Goal: Task Accomplishment & Management: Manage account settings

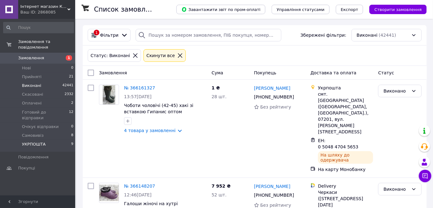
click at [55, 140] on li "УКРПОШТА 9" at bounding box center [38, 146] width 77 height 12
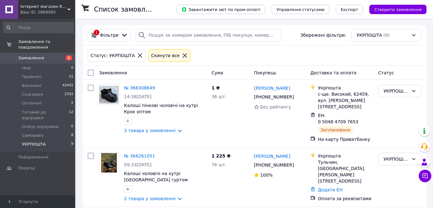
click at [137, 55] on icon at bounding box center [140, 56] width 6 height 6
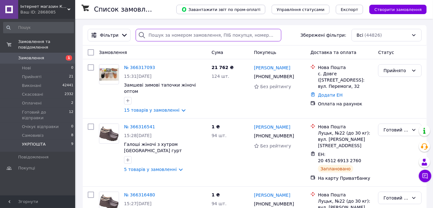
paste input "+380630768437"
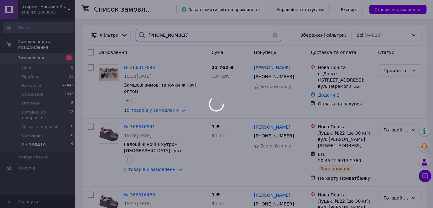
type input "+380630768437"
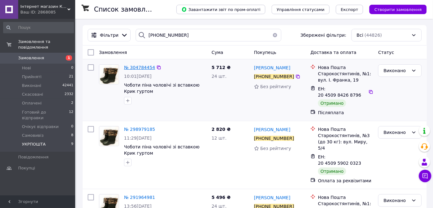
click at [140, 66] on span "№ 304784454" at bounding box center [139, 67] width 31 height 5
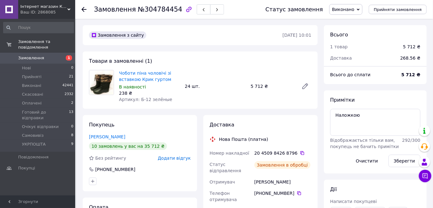
scroll to position [43, 0]
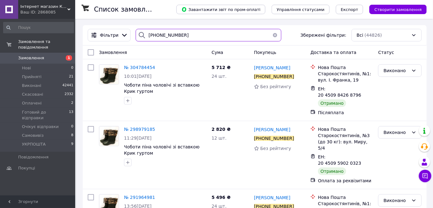
click at [174, 31] on input "+380630768437" at bounding box center [209, 35] width 146 height 13
type input "+"
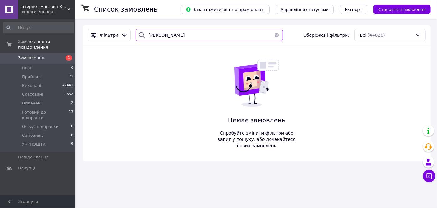
type input "андрійчук"
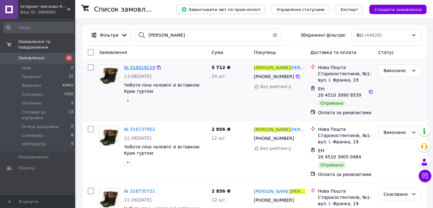
click at [138, 65] on span "№ 316919229" at bounding box center [139, 67] width 31 height 5
click at [236, 34] on input "андрійчук" at bounding box center [209, 35] width 146 height 13
click at [236, 35] on input "андрійчук" at bounding box center [209, 35] width 146 height 13
drag, startPoint x: 236, startPoint y: 35, endPoint x: 226, endPoint y: 35, distance: 10.0
click at [226, 35] on input "андрійчук" at bounding box center [209, 35] width 146 height 13
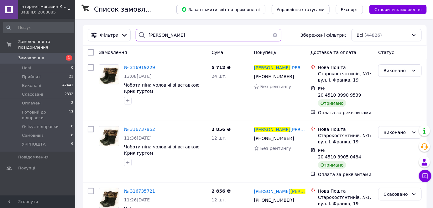
click at [226, 35] on input "андрійчук" at bounding box center [209, 35] width 146 height 13
paste input "амовлення № 365863988"
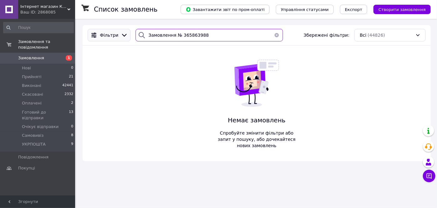
drag, startPoint x: 178, startPoint y: 38, endPoint x: 121, endPoint y: 36, distance: 57.0
click at [124, 39] on div "Фільтри Замовлення № 365863988 Збережені фільтри: Всі (44826)" at bounding box center [256, 35] width 343 height 13
type input "365863988"
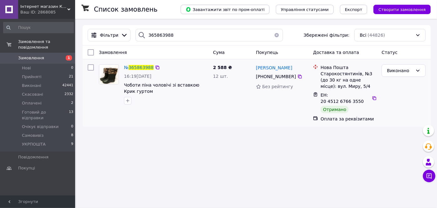
click at [145, 63] on div "№ 365863988 16:19, 09.10.2025 Чоботи піна чоловічі зі вставкою Крик гуртом" at bounding box center [166, 84] width 89 height 45
click at [144, 67] on span "365863988" at bounding box center [141, 67] width 25 height 5
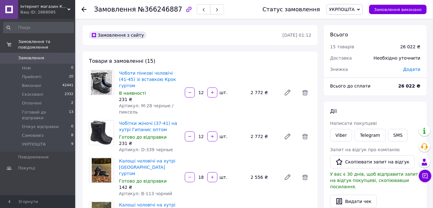
click at [413, 68] on span "Додати" at bounding box center [411, 69] width 17 height 5
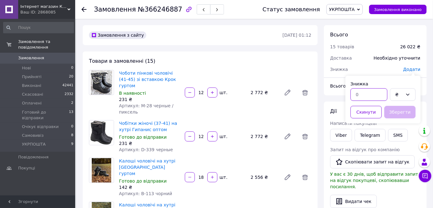
click at [376, 99] on input "text" at bounding box center [369, 94] width 37 height 13
type input "2"
click at [400, 96] on div "₴" at bounding box center [399, 94] width 8 height 7
click at [399, 118] on li "%" at bounding box center [402, 118] width 25 height 11
click at [399, 112] on button "Зберегти" at bounding box center [399, 112] width 31 height 13
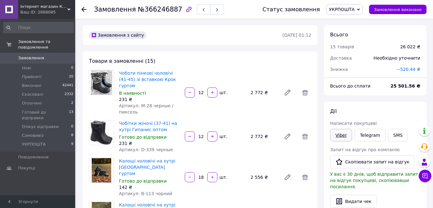
click at [340, 130] on link "Viber" at bounding box center [341, 135] width 22 height 13
drag, startPoint x: 331, startPoint y: 140, endPoint x: 343, endPoint y: 137, distance: 12.4
click at [331, 140] on link "Viber" at bounding box center [341, 135] width 22 height 13
click at [348, 135] on link "Viber" at bounding box center [341, 135] width 22 height 13
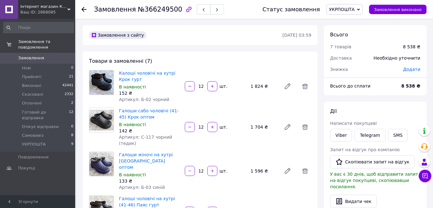
click at [409, 69] on span "Додати" at bounding box center [411, 69] width 17 height 5
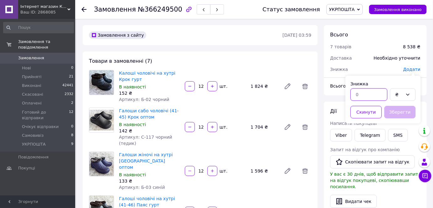
click at [383, 93] on input "text" at bounding box center [369, 94] width 37 height 13
type input "1"
click at [395, 90] on div "₴" at bounding box center [403, 94] width 26 height 13
drag, startPoint x: 396, startPoint y: 118, endPoint x: 398, endPoint y: 116, distance: 3.3
click at [397, 118] on li "%" at bounding box center [402, 118] width 25 height 11
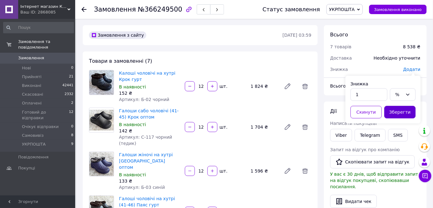
click at [398, 116] on button "Зберегти" at bounding box center [399, 112] width 31 height 13
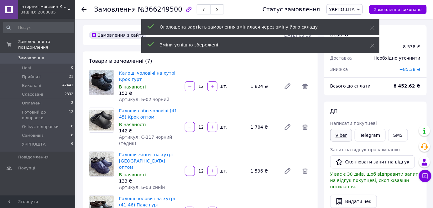
click at [343, 135] on link "Viber" at bounding box center [341, 135] width 22 height 13
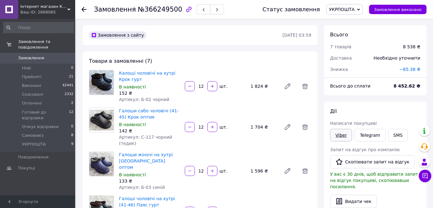
click at [340, 137] on link "Viber" at bounding box center [341, 135] width 22 height 13
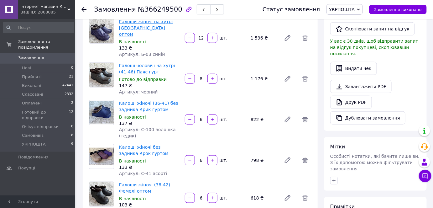
scroll to position [76, 0]
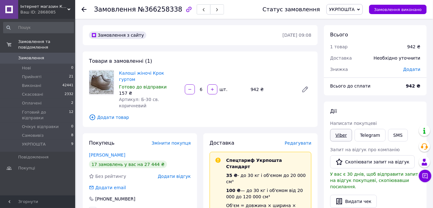
click at [346, 138] on link "Viber" at bounding box center [341, 135] width 22 height 13
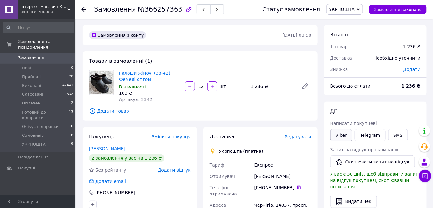
click at [342, 133] on link "Viber" at bounding box center [341, 135] width 22 height 13
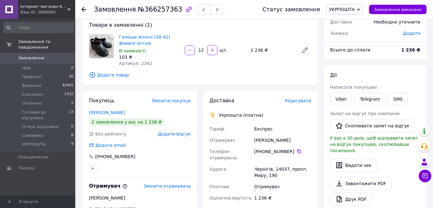
scroll to position [76, 0]
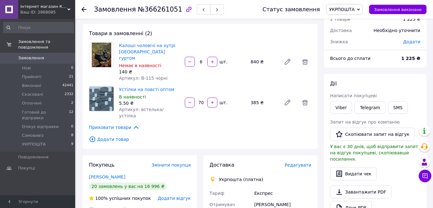
scroll to position [38, 0]
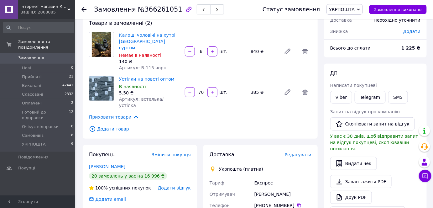
click at [345, 106] on div "[PERSON_NAME] покупцеві Viber Telegram SMS Запит на відгук про компанію   Скопі…" at bounding box center [375, 144] width 90 height 149
click at [339, 97] on link "Viber" at bounding box center [341, 97] width 22 height 13
click at [341, 99] on link "Viber" at bounding box center [341, 97] width 22 height 13
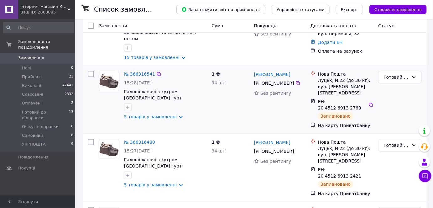
scroll to position [76, 0]
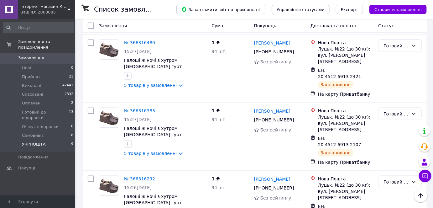
click at [53, 140] on li "УКРПОШТА 9" at bounding box center [38, 146] width 77 height 12
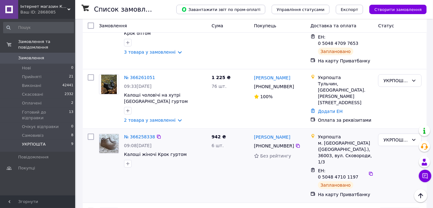
scroll to position [38, 0]
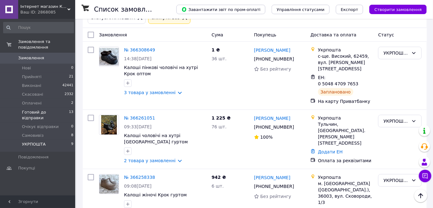
click at [46, 109] on span "Готовий до відправки" at bounding box center [45, 114] width 47 height 11
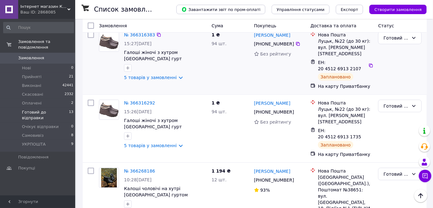
scroll to position [190, 0]
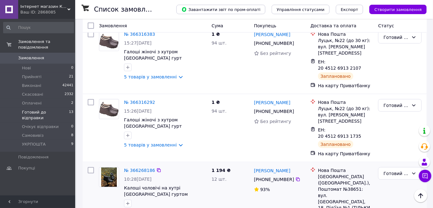
drag, startPoint x: 144, startPoint y: 121, endPoint x: 189, endPoint y: 114, distance: 45.6
click at [189, 164] on div "№ 366268186 10:28, 12.10.2025 Калоші чоловічі на хутрі Гіпаніс гуртом 2 товара …" at bounding box center [165, 191] width 87 height 54
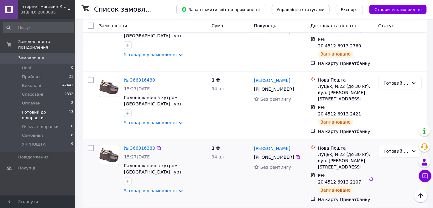
scroll to position [0, 0]
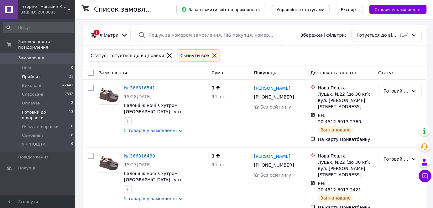
click at [44, 72] on li "Прийняті 21" at bounding box center [38, 76] width 77 height 9
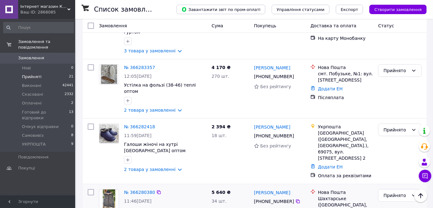
scroll to position [839, 0]
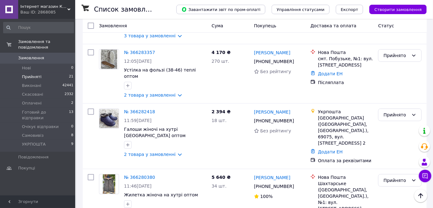
click at [38, 74] on span "Прийняті" at bounding box center [31, 77] width 19 height 6
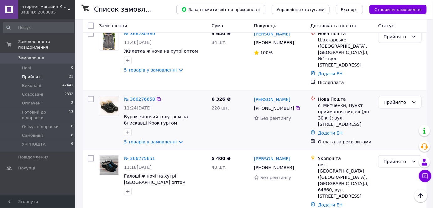
scroll to position [991, 0]
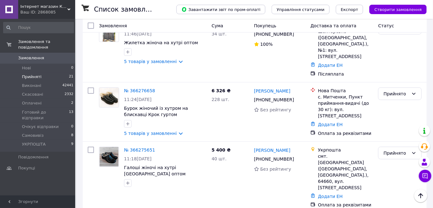
click at [401, 14] on div "Завантажити звіт по пром-оплаті Управління статусами Експорт Створити замовлення" at bounding box center [295, 9] width 263 height 19
click at [399, 10] on span "Створити замовлення" at bounding box center [397, 9] width 47 height 5
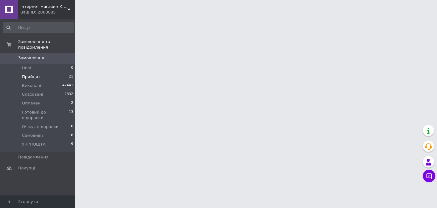
click at [56, 55] on span "Замовлення" at bounding box center [38, 58] width 40 height 6
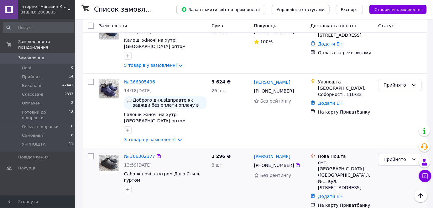
scroll to position [683, 0]
click at [126, 153] on link "№ 366302377" at bounding box center [139, 155] width 31 height 5
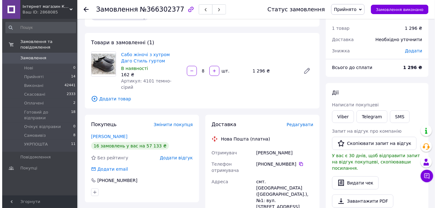
scroll to position [8, 0]
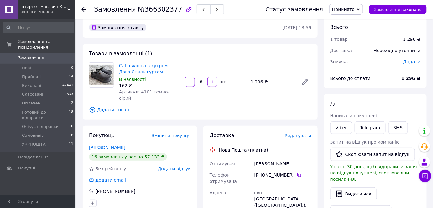
click at [308, 133] on span "Редагувати" at bounding box center [298, 135] width 27 height 5
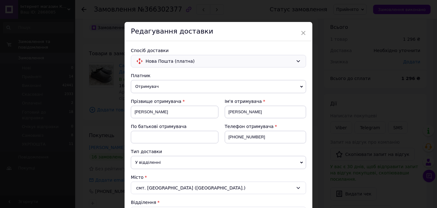
click at [168, 63] on span "Нова Пошта (платна)" at bounding box center [220, 61] width 148 height 7
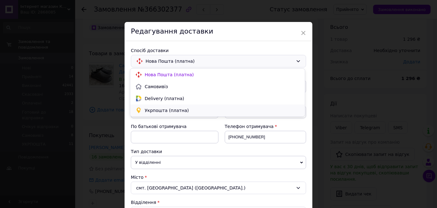
click at [172, 109] on span "Укрпошта (платна)" at bounding box center [222, 110] width 155 height 6
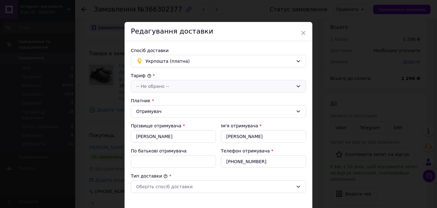
type input "1296"
click at [179, 87] on div "-- Не обрано --" at bounding box center [214, 86] width 157 height 7
click at [177, 98] on li "Стандарт" at bounding box center [217, 99] width 175 height 11
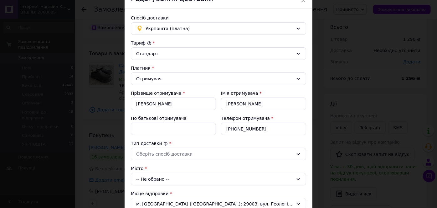
scroll to position [76, 0]
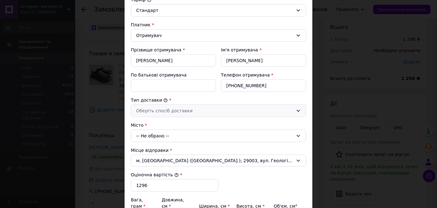
click at [183, 108] on div "Оберіть спосіб доставки" at bounding box center [214, 110] width 157 height 7
click at [178, 121] on li "Склад - склад" at bounding box center [217, 122] width 175 height 11
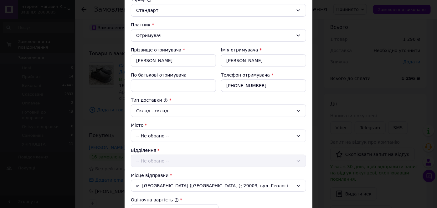
click at [179, 137] on div "-- Не обрано --" at bounding box center [218, 135] width 175 height 13
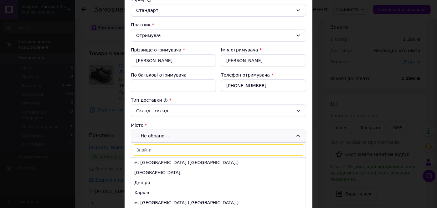
click at [177, 152] on input at bounding box center [219, 149] width 172 height 11
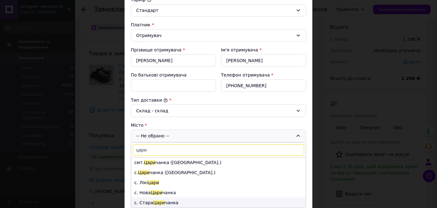
type input "цари"
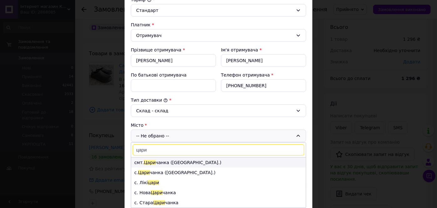
click at [200, 161] on li "смт. Цари чанка (Дніпропетровська обл.)" at bounding box center [218, 162] width 175 height 10
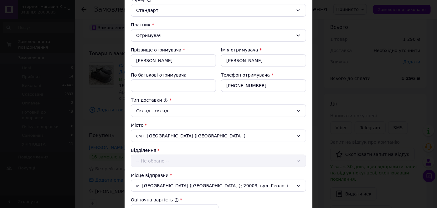
click at [177, 159] on div "Відділення -- Не обрано --" at bounding box center [218, 157] width 175 height 20
drag, startPoint x: 183, startPoint y: 153, endPoint x: 186, endPoint y: 155, distance: 3.3
click at [184, 153] on div "Відділення -- Не обрано --" at bounding box center [218, 157] width 175 height 20
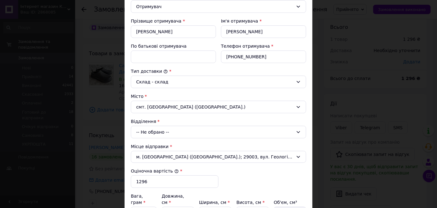
scroll to position [114, 0]
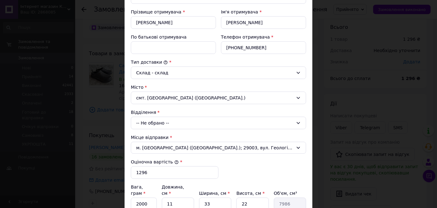
drag, startPoint x: 184, startPoint y: 150, endPoint x: 180, endPoint y: 137, distance: 13.8
click at [183, 150] on div "м. [GEOGRAPHIC_DATA] ([GEOGRAPHIC_DATA].); 29003, вул. Геологів, 15" at bounding box center [218, 148] width 175 height 12
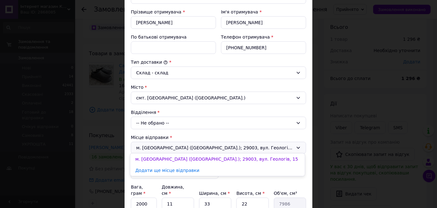
click at [180, 117] on div "-- Не обрано --" at bounding box center [218, 123] width 175 height 13
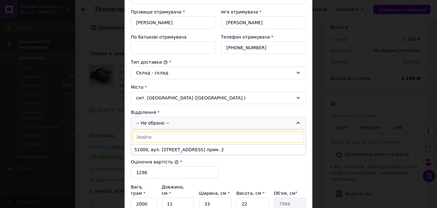
click at [173, 144] on li "51000, вул. Театральна, 16А прим. 2" at bounding box center [218, 149] width 175 height 10
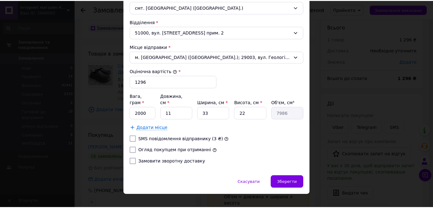
scroll to position [205, 0]
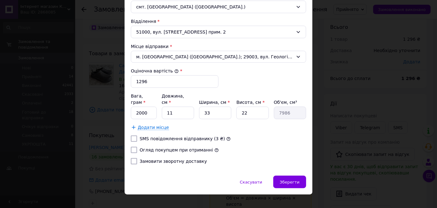
click at [150, 146] on div "Тариф * Стандарт Платник * Отримувач Прізвище отримувача * Настич Ім'я отримува…" at bounding box center [218, 18] width 175 height 301
drag, startPoint x: 158, startPoint y: 145, endPoint x: 213, endPoint y: 146, distance: 55.5
click at [158, 144] on div "Тариф * Стандарт Платник * Отримувач Прізвище отримувача * Настич Ім'я отримува…" at bounding box center [218, 18] width 175 height 301
drag, startPoint x: 187, startPoint y: 138, endPoint x: 193, endPoint y: 142, distance: 7.0
click at [189, 140] on div "Тариф * Стандарт Платник * Отримувач Прізвище отримувача * Настич Ім'я отримува…" at bounding box center [218, 18] width 175 height 301
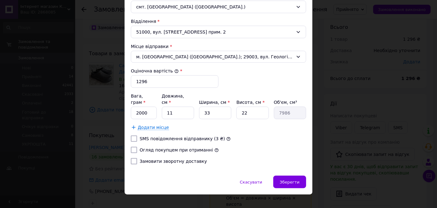
click at [195, 147] on label "Огляд покупцем при отриманні" at bounding box center [176, 149] width 73 height 5
click at [137, 147] on input "Огляд покупцем при отриманні" at bounding box center [134, 150] width 6 height 6
checkbox input "true"
click at [290, 179] on span "Зберегти" at bounding box center [290, 181] width 20 height 5
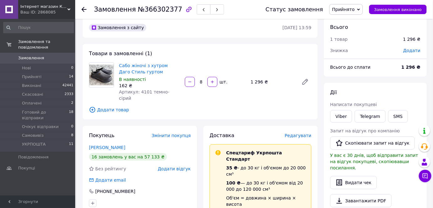
click at [362, 8] on span "Прийнято" at bounding box center [346, 9] width 34 height 11
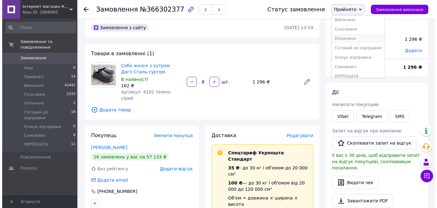
scroll to position [0, 0]
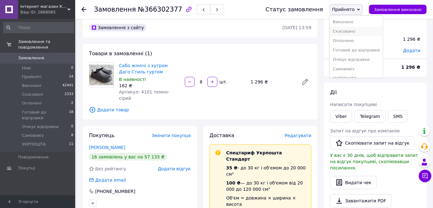
click at [371, 32] on li "Скасовано" at bounding box center [356, 31] width 53 height 9
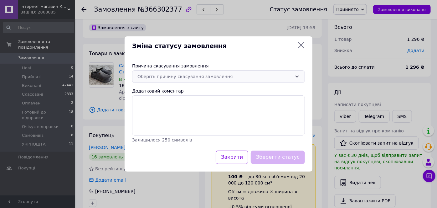
click at [250, 82] on div "Оберіть причину скасування замовлення" at bounding box center [218, 76] width 173 height 13
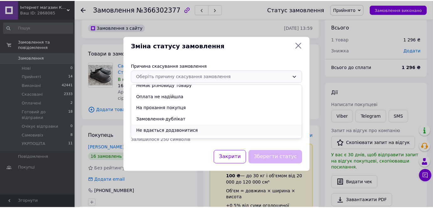
scroll to position [25, 0]
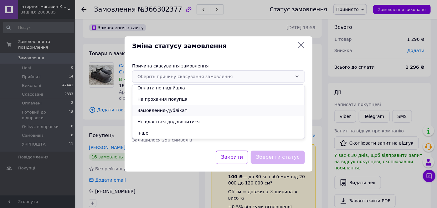
click at [187, 109] on li "Замовлення-дублікат" at bounding box center [218, 110] width 172 height 11
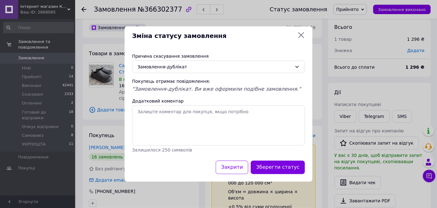
click at [268, 160] on button "Зберегти статус" at bounding box center [278, 166] width 54 height 13
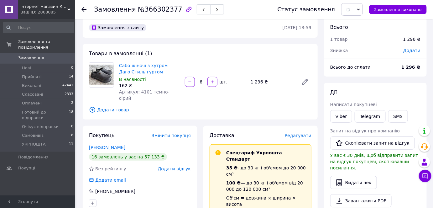
click at [271, 179] on div "100 ₴ — до 30 кг і об'ємом від 20 000 до 120 000 см³" at bounding box center [266, 185] width 80 height 13
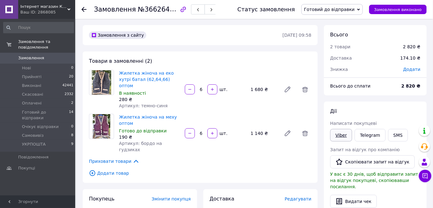
click at [343, 130] on link "Viber" at bounding box center [341, 135] width 22 height 13
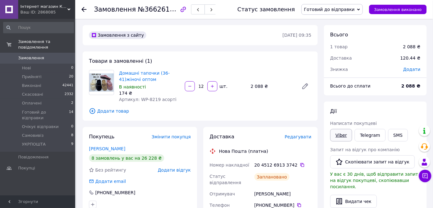
click at [341, 132] on link "Viber" at bounding box center [341, 135] width 22 height 13
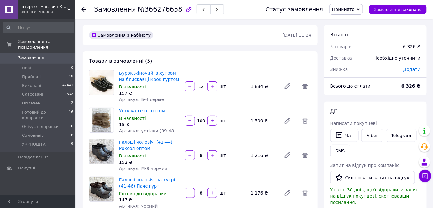
click at [355, 10] on span "Прийнято" at bounding box center [343, 9] width 23 height 5
click at [366, 30] on li "Скасовано" at bounding box center [356, 31] width 53 height 9
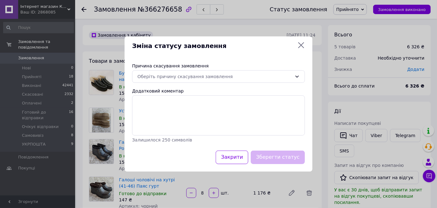
click at [240, 84] on div "Причина скасування замовлення Оберіть причину скасування замовлення Додатковий …" at bounding box center [219, 102] width 188 height 95
click at [242, 78] on div "Оберіть причину скасування замовлення" at bounding box center [215, 76] width 155 height 7
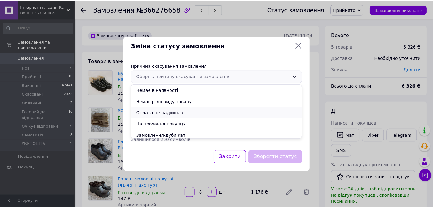
scroll to position [25, 0]
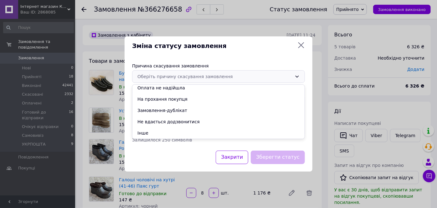
click at [180, 109] on li "Замовлення-дублікат" at bounding box center [218, 110] width 172 height 11
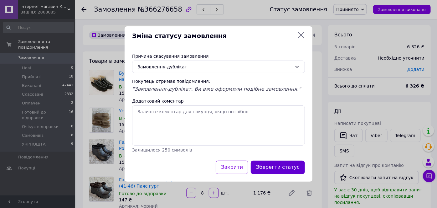
click at [280, 166] on button "Зберегти статус" at bounding box center [278, 166] width 54 height 13
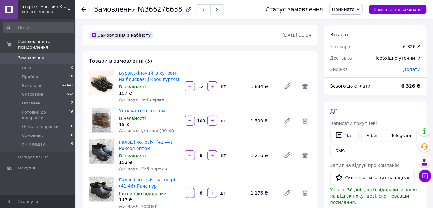
click at [348, 10] on span "Прийнято" at bounding box center [343, 9] width 23 height 5
click at [360, 30] on li "Скасовано" at bounding box center [356, 31] width 53 height 9
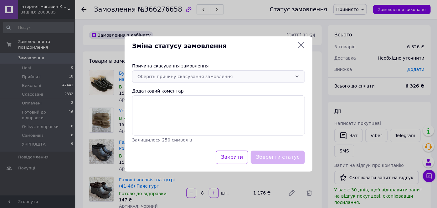
click at [233, 75] on div "Оберіть причину скасування замовлення" at bounding box center [215, 76] width 155 height 7
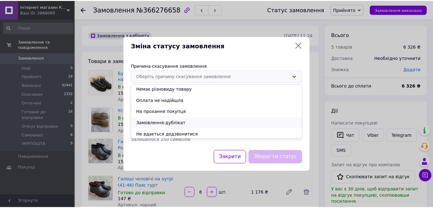
scroll to position [25, 0]
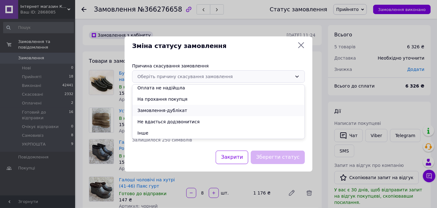
click at [185, 107] on li "Замовлення-дублікат" at bounding box center [218, 110] width 172 height 11
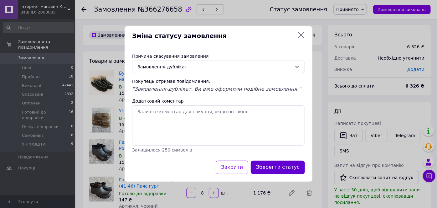
click at [287, 167] on button "Зберегти статус" at bounding box center [278, 166] width 54 height 13
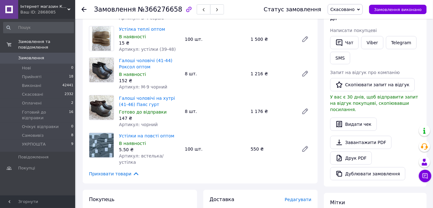
scroll to position [152, 0]
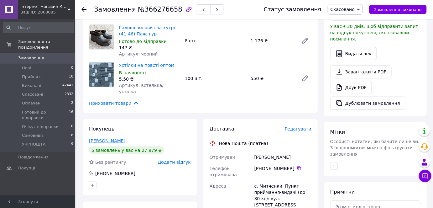
click at [101, 138] on link "[PERSON_NAME]" at bounding box center [107, 140] width 36 height 5
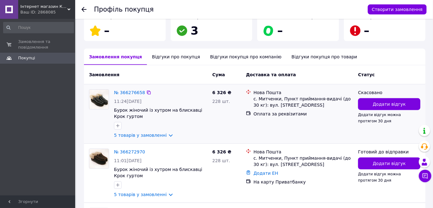
scroll to position [152, 0]
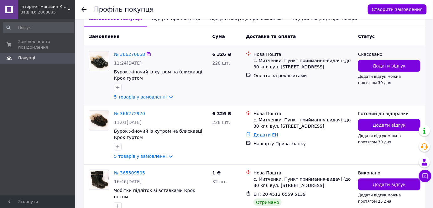
click at [136, 60] on span "11:24, 12.10.2025" at bounding box center [128, 62] width 28 height 5
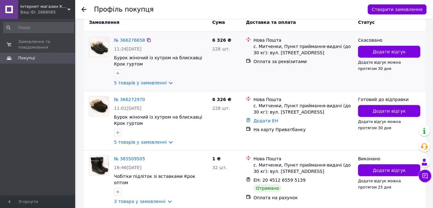
scroll to position [190, 0]
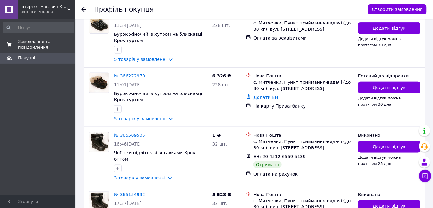
click at [21, 51] on link "Замовлення та повідомлення 0 0" at bounding box center [38, 44] width 77 height 16
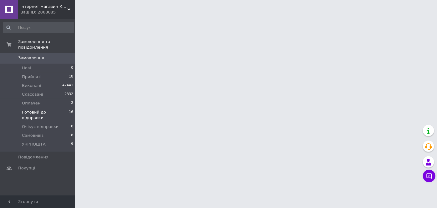
click at [62, 109] on span "Готовий до відправки" at bounding box center [45, 114] width 47 height 11
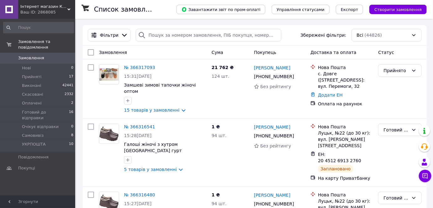
scroll to position [76, 0]
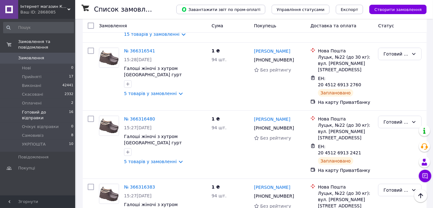
click at [60, 109] on span "Готовий до відправки" at bounding box center [45, 114] width 47 height 11
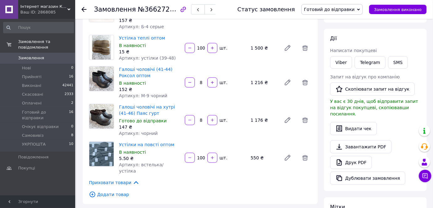
scroll to position [38, 0]
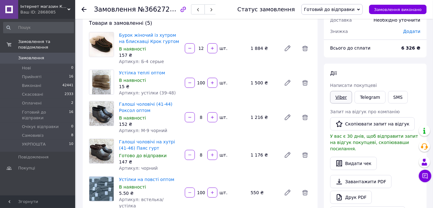
drag, startPoint x: 338, startPoint y: 95, endPoint x: 334, endPoint y: 95, distance: 4.1
click at [338, 94] on link "Viber" at bounding box center [341, 97] width 22 height 13
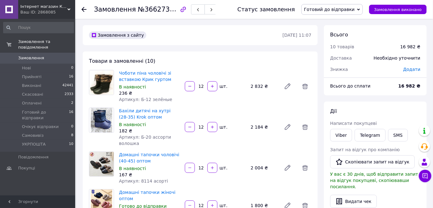
click at [414, 75] on div "Додати" at bounding box center [411, 69] width 25 height 14
click at [414, 70] on span "Додати" at bounding box center [411, 69] width 17 height 5
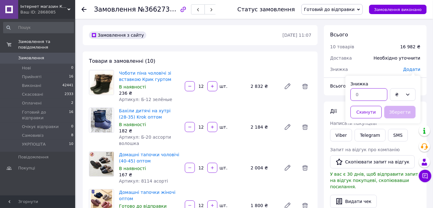
click at [359, 95] on input "text" at bounding box center [369, 94] width 37 height 13
type input "2"
click at [406, 93] on icon at bounding box center [407, 94] width 5 height 5
click at [401, 121] on li "%" at bounding box center [402, 118] width 25 height 11
click at [398, 111] on button "Зберегти" at bounding box center [399, 112] width 31 height 13
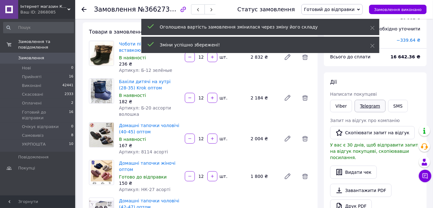
scroll to position [38, 0]
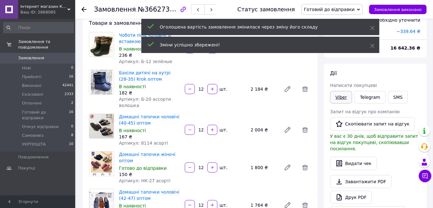
click at [345, 97] on link "Viber" at bounding box center [341, 97] width 22 height 13
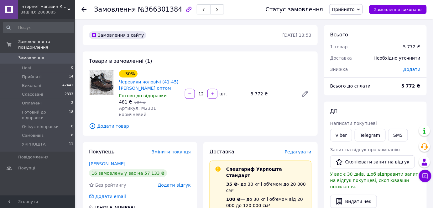
click at [118, 122] on span "Додати товар" at bounding box center [200, 125] width 222 height 7
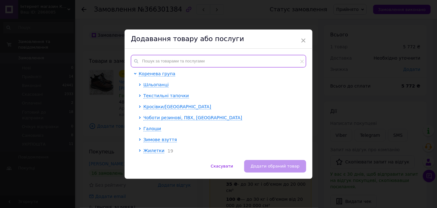
click at [179, 63] on input "text" at bounding box center [218, 61] width 175 height 13
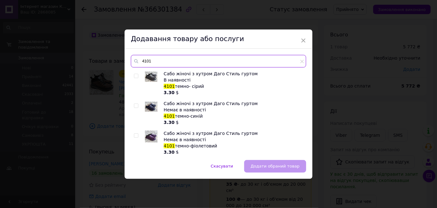
type input "4101"
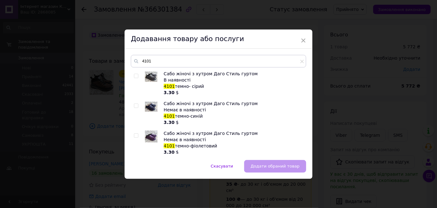
click at [132, 75] on div "Сабо жіночі з хутром Даго Стиль гуртом В наявності 4101 темно- сірий 3.30 $ Саб…" at bounding box center [218, 111] width 175 height 83
drag, startPoint x: 133, startPoint y: 75, endPoint x: 138, endPoint y: 76, distance: 5.2
click at [134, 75] on input "checkbox" at bounding box center [136, 76] width 4 height 4
checkbox input "true"
click at [277, 162] on button "Додати обраний товар" at bounding box center [275, 166] width 62 height 13
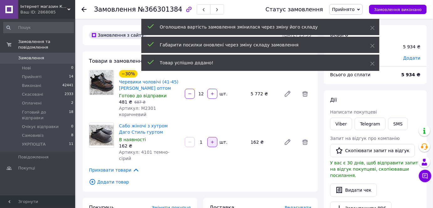
click at [215, 137] on button "button" at bounding box center [212, 142] width 10 height 10
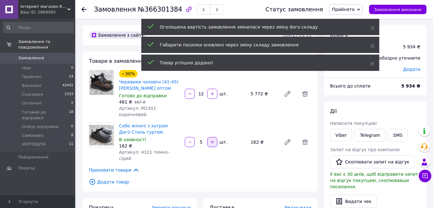
click at [215, 137] on button "button" at bounding box center [212, 142] width 10 height 10
type input "8"
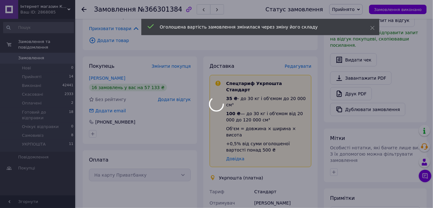
scroll to position [152, 0]
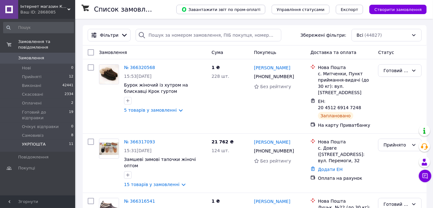
click at [63, 140] on li "УКРПОШТА 11" at bounding box center [38, 146] width 77 height 12
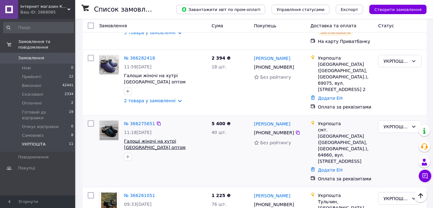
scroll to position [114, 0]
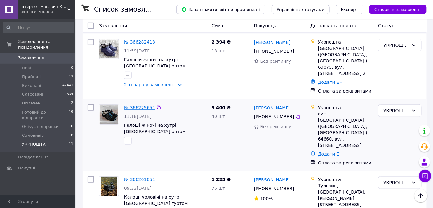
drag, startPoint x: 137, startPoint y: 93, endPoint x: 133, endPoint y: 91, distance: 3.8
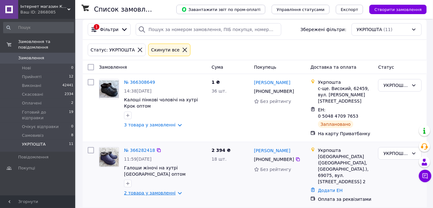
scroll to position [0, 0]
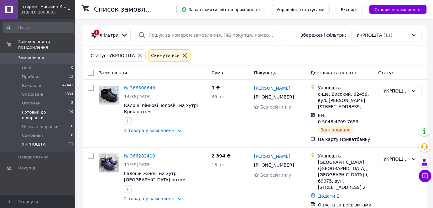
click at [49, 109] on span "Готовий до відправки" at bounding box center [45, 114] width 47 height 11
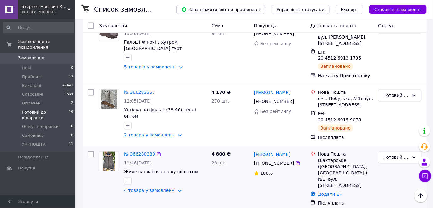
scroll to position [455, 0]
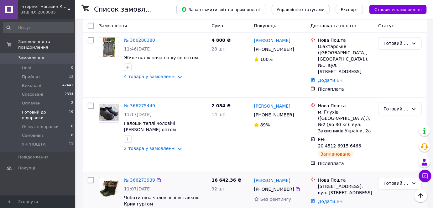
drag, startPoint x: 137, startPoint y: 88, endPoint x: 128, endPoint y: 94, distance: 10.8
drag, startPoint x: 128, startPoint y: 94, endPoint x: 126, endPoint y: 91, distance: 4.5
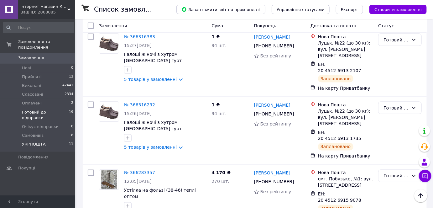
scroll to position [152, 0]
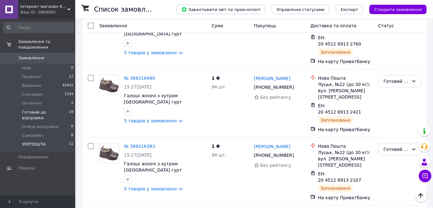
click at [53, 140] on li "УКРПОШТА 11" at bounding box center [38, 146] width 77 height 12
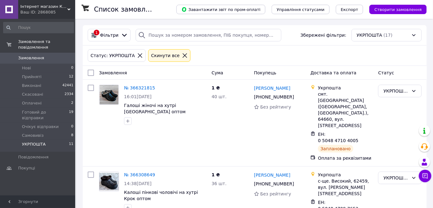
drag, startPoint x: 137, startPoint y: 55, endPoint x: 129, endPoint y: 61, distance: 10.0
click at [137, 55] on div at bounding box center [140, 56] width 8 height 6
click at [137, 55] on icon at bounding box center [140, 56] width 6 height 6
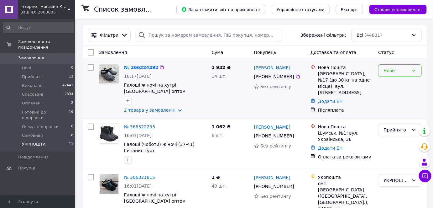
drag, startPoint x: 409, startPoint y: 64, endPoint x: 407, endPoint y: 71, distance: 7.4
click at [408, 64] on div "Нове" at bounding box center [400, 89] width 49 height 54
click at [407, 71] on div "Нове" at bounding box center [395, 70] width 25 height 7
drag, startPoint x: 403, startPoint y: 84, endPoint x: 398, endPoint y: 84, distance: 5.0
click at [403, 84] on li "Прийнято" at bounding box center [400, 83] width 43 height 11
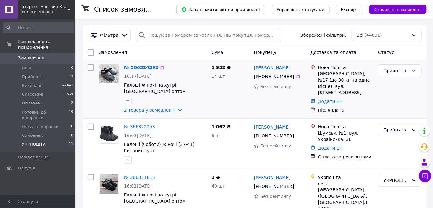
scroll to position [114, 0]
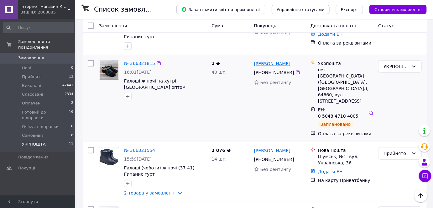
click at [271, 60] on link "[PERSON_NAME]" at bounding box center [272, 63] width 36 height 6
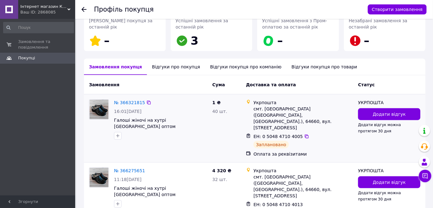
scroll to position [152, 0]
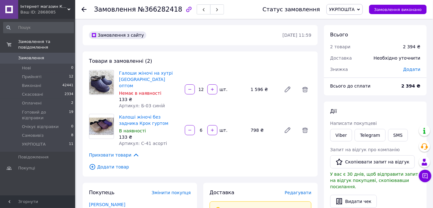
click at [413, 69] on span "Додати" at bounding box center [411, 69] width 17 height 5
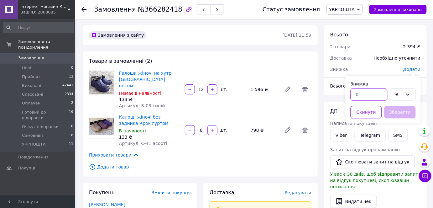
click at [364, 98] on input "text" at bounding box center [369, 94] width 37 height 13
type input "1"
click at [403, 93] on div "₴" at bounding box center [399, 94] width 8 height 7
click at [403, 116] on li "%" at bounding box center [402, 118] width 25 height 11
click at [403, 113] on button "Зберегти" at bounding box center [399, 112] width 31 height 13
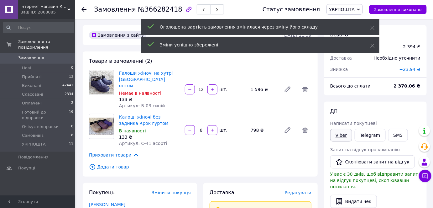
click at [339, 134] on link "Viber" at bounding box center [341, 135] width 22 height 13
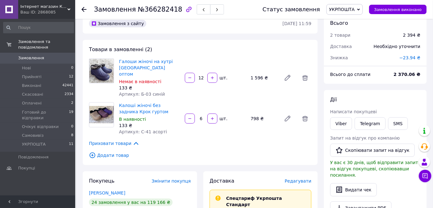
scroll to position [38, 0]
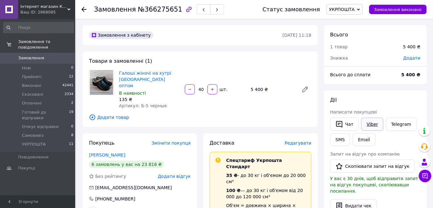
click at [368, 123] on link "Viber" at bounding box center [372, 123] width 22 height 13
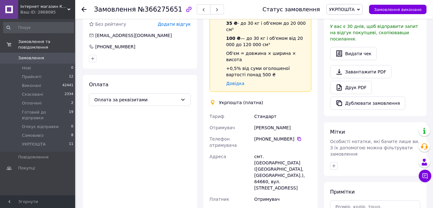
click at [44, 55] on span "Замовлення" at bounding box center [38, 58] width 40 height 6
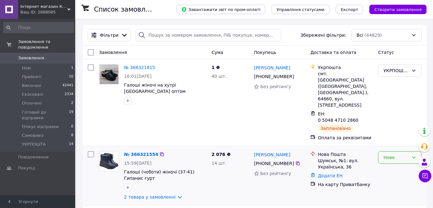
click at [399, 154] on div "Нове" at bounding box center [395, 157] width 25 height 7
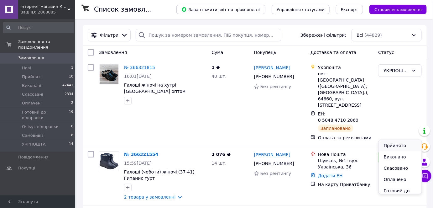
click at [393, 145] on li "Прийнято" at bounding box center [400, 145] width 43 height 11
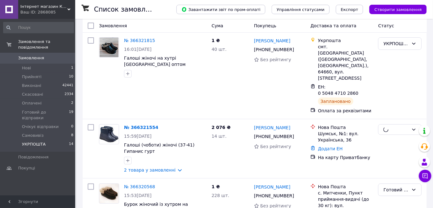
scroll to position [38, 0]
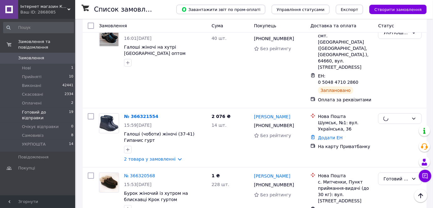
click at [45, 109] on span "Готовий до відправки" at bounding box center [45, 114] width 47 height 11
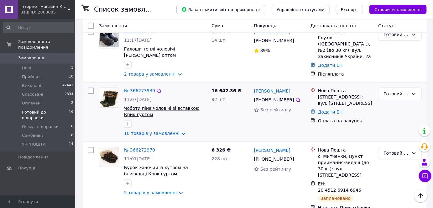
scroll to position [569, 0]
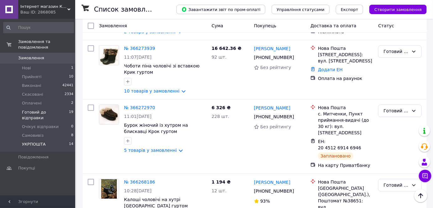
click at [52, 140] on li "УКРПОШТА 14" at bounding box center [38, 146] width 77 height 12
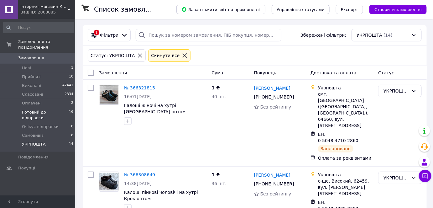
click at [54, 109] on span "Готовий до відправки" at bounding box center [45, 114] width 47 height 11
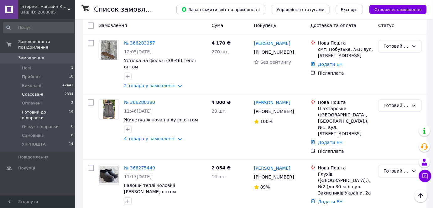
scroll to position [380, 0]
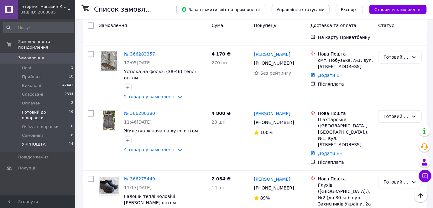
click at [50, 140] on li "УКРПОШТА 14" at bounding box center [38, 146] width 77 height 12
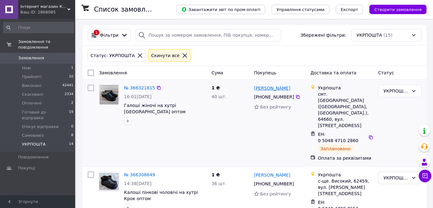
click at [286, 87] on link "[PERSON_NAME]" at bounding box center [272, 88] width 36 height 6
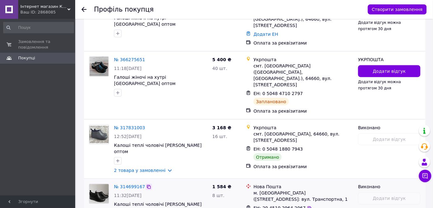
scroll to position [152, 0]
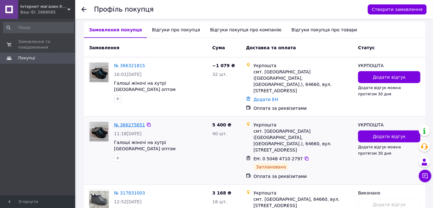
click at [131, 122] on link "№ 366275651" at bounding box center [129, 124] width 31 height 5
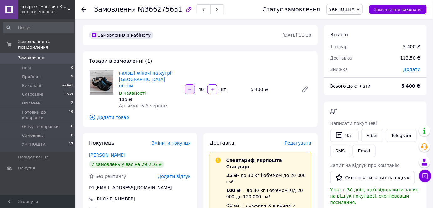
click at [191, 84] on button "button" at bounding box center [190, 89] width 10 height 10
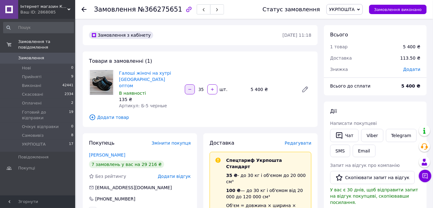
click at [191, 84] on button "button" at bounding box center [190, 89] width 10 height 10
type input "32"
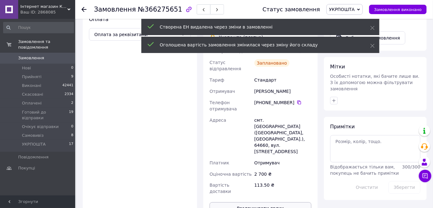
scroll to position [228, 0]
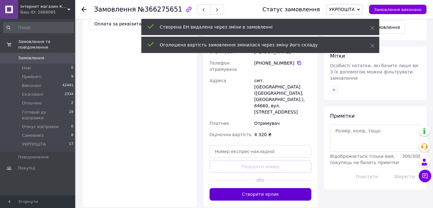
click at [253, 188] on button "Створити ярлик" at bounding box center [261, 194] width 102 height 13
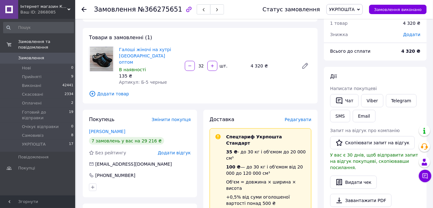
scroll to position [0, 0]
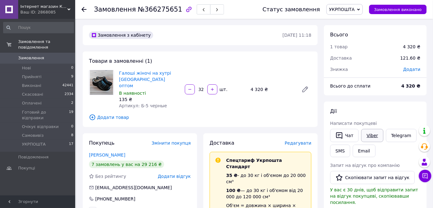
click at [369, 135] on link "Viber" at bounding box center [372, 135] width 22 height 13
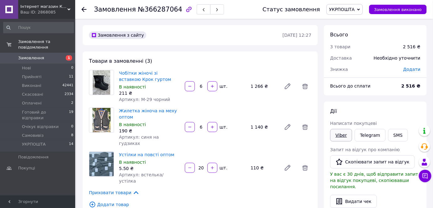
click at [334, 134] on link "Viber" at bounding box center [341, 135] width 22 height 13
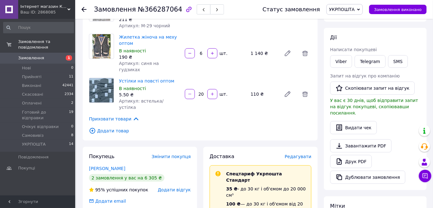
scroll to position [76, 0]
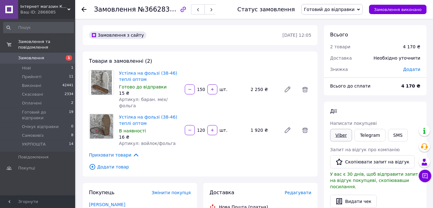
click at [344, 127] on div "Viber" at bounding box center [341, 134] width 24 height 15
click at [344, 136] on link "Viber" at bounding box center [341, 135] width 22 height 13
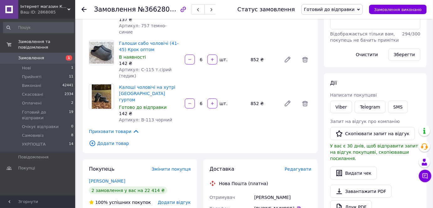
scroll to position [152, 0]
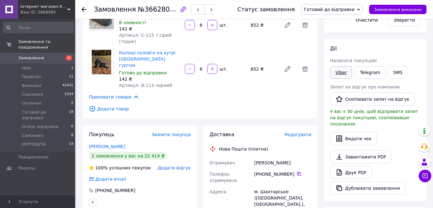
click at [335, 70] on link "Viber" at bounding box center [341, 72] width 22 height 13
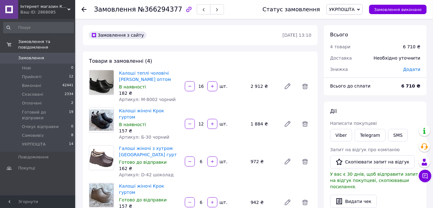
click at [39, 53] on link "Замовлення 0" at bounding box center [38, 58] width 77 height 11
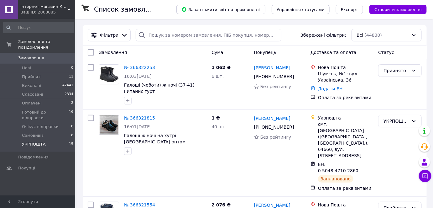
click at [52, 140] on li "УКРПОШТА 15" at bounding box center [38, 146] width 77 height 12
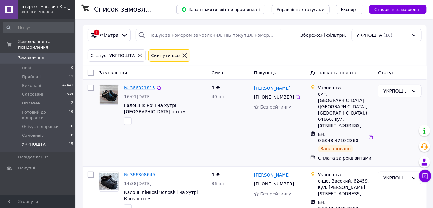
click at [134, 88] on link "№ 366321815" at bounding box center [139, 87] width 31 height 5
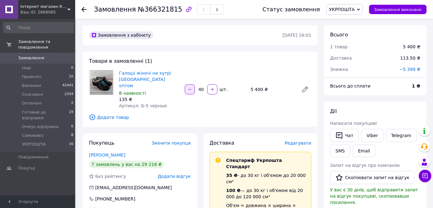
click at [190, 89] on icon "button" at bounding box center [189, 89] width 3 height 0
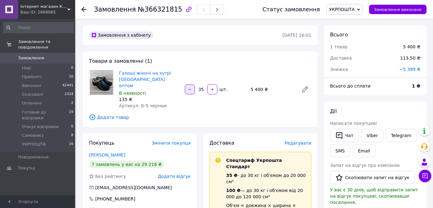
click at [190, 89] on icon "button" at bounding box center [189, 89] width 3 height 0
drag, startPoint x: 223, startPoint y: 85, endPoint x: 211, endPoint y: 90, distance: 12.4
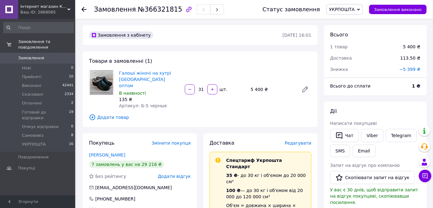
click at [223, 86] on div "шт." at bounding box center [223, 89] width 10 height 6
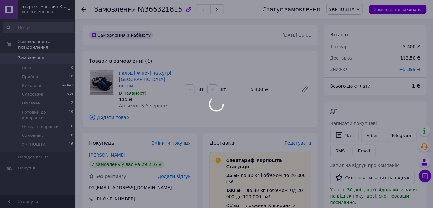
click at [211, 90] on div at bounding box center [212, 89] width 11 height 10
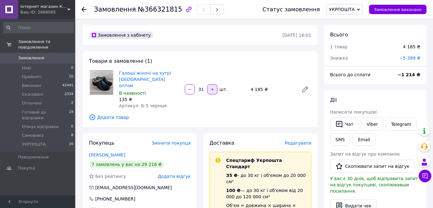
click at [211, 89] on button "button" at bounding box center [212, 89] width 10 height 10
click at [418, 58] on span "−5 399 ₴" at bounding box center [409, 57] width 21 height 5
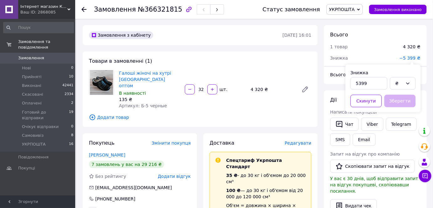
drag, startPoint x: 400, startPoint y: 45, endPoint x: 368, endPoint y: 31, distance: 34.8
click at [399, 45] on div "1 товар" at bounding box center [362, 47] width 73 height 14
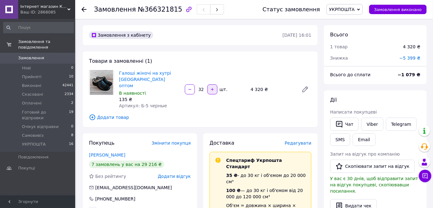
click at [210, 86] on button "button" at bounding box center [212, 89] width 10 height 10
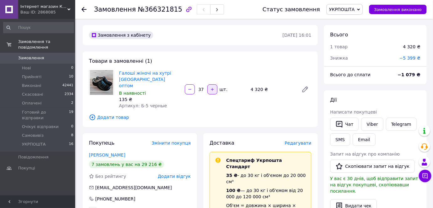
click at [210, 86] on button "button" at bounding box center [212, 89] width 10 height 10
type input "40"
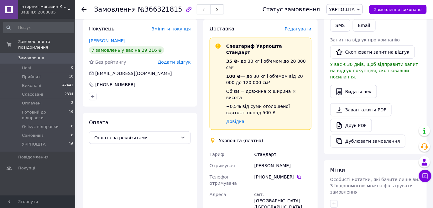
scroll to position [190, 0]
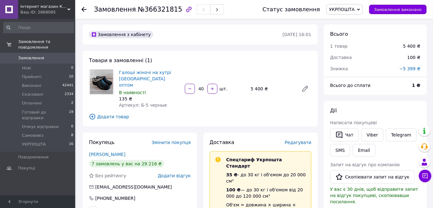
scroll to position [0, 0]
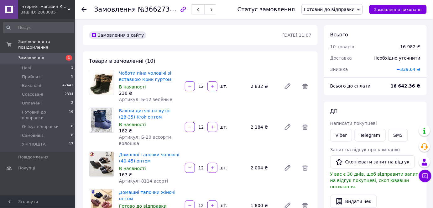
click at [411, 70] on span "−339.64 ₴" at bounding box center [409, 69] width 24 height 5
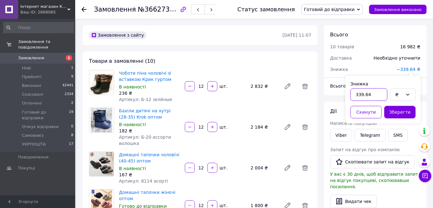
click at [371, 98] on input "339.64" at bounding box center [369, 94] width 37 height 13
type input "634"
click at [391, 113] on button "Зберегти" at bounding box center [399, 112] width 31 height 13
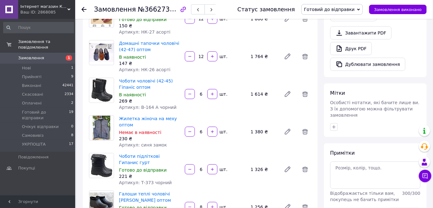
scroll to position [228, 0]
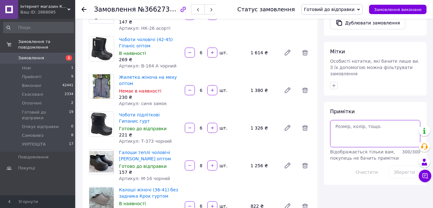
click at [358, 125] on textarea at bounding box center [375, 133] width 90 height 27
type textarea "відняла додатково 2 пари б-02"
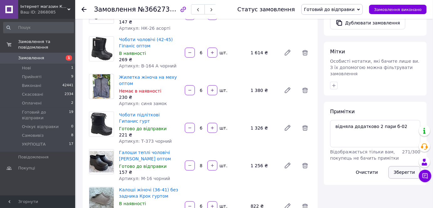
click at [406, 166] on button "Зберегти" at bounding box center [404, 172] width 32 height 13
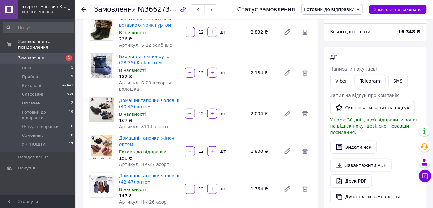
scroll to position [0, 0]
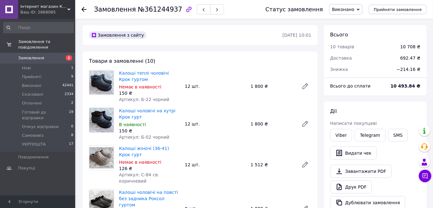
drag, startPoint x: 43, startPoint y: 53, endPoint x: 73, endPoint y: 2, distance: 59.5
click at [43, 55] on span "Замовлення" at bounding box center [38, 58] width 40 height 6
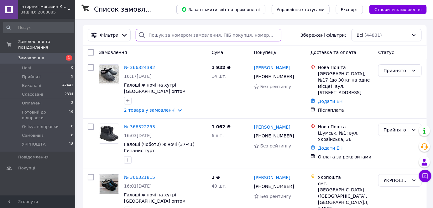
click at [213, 36] on input "search" at bounding box center [209, 35] width 146 height 13
type input "[PERSON_NAME]"
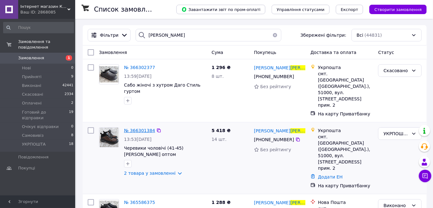
click at [139, 128] on span "№ 366301384" at bounding box center [139, 130] width 31 height 5
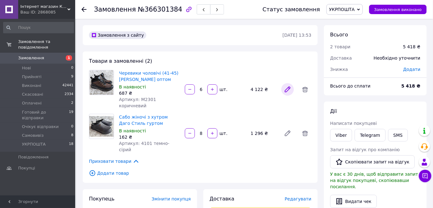
click at [287, 88] on icon at bounding box center [287, 89] width 5 height 5
click at [301, 86] on icon at bounding box center [305, 90] width 8 height 8
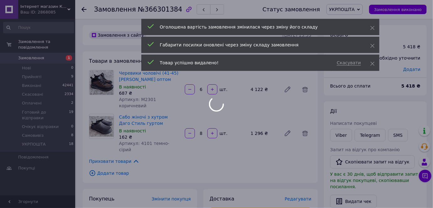
type input "8"
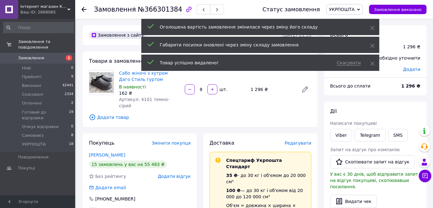
click at [116, 114] on span "Додати товар" at bounding box center [200, 117] width 222 height 7
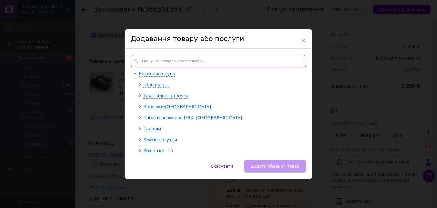
click at [163, 59] on input "text" at bounding box center [218, 61] width 175 height 13
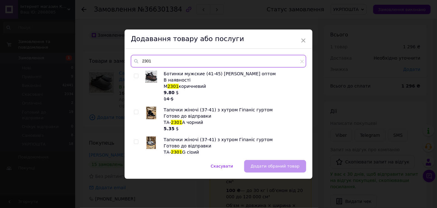
type input "2301"
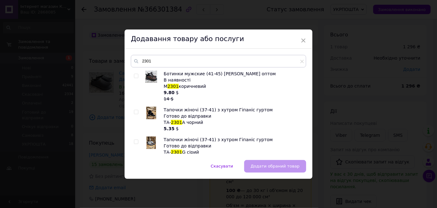
click at [138, 76] on div at bounding box center [137, 85] width 6 height 31
click at [135, 75] on input "checkbox" at bounding box center [136, 76] width 4 height 4
checkbox input "true"
click at [268, 168] on span "Додати обраний товар" at bounding box center [275, 166] width 49 height 5
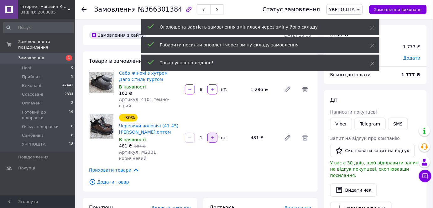
click at [215, 132] on button "button" at bounding box center [212, 137] width 10 height 10
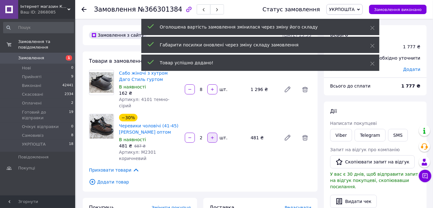
click at [215, 132] on button "button" at bounding box center [212, 137] width 10 height 10
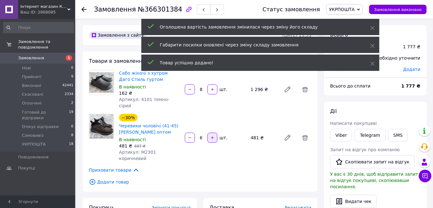
type input "7"
drag, startPoint x: 189, startPoint y: 126, endPoint x: 196, endPoint y: 127, distance: 7.1
click at [189, 132] on div at bounding box center [189, 137] width 11 height 10
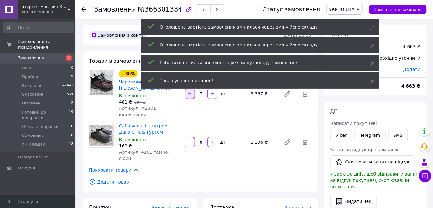
click at [191, 92] on icon "button" at bounding box center [190, 93] width 4 height 4
type input "6"
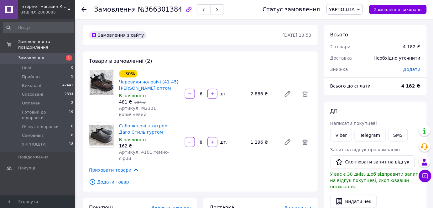
click at [233, 70] on div "−30% Черевики чоловічі (41-45) Даго Стиль оптом В наявності 481 ₴   687 ₴ Артик…" at bounding box center [215, 94] width 197 height 50
click at [201, 95] on div "6   шт." at bounding box center [215, 94] width 62 height 10
click at [201, 91] on input "6" at bounding box center [201, 93] width 10 height 5
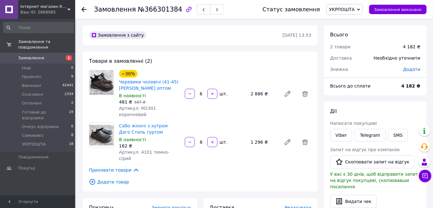
click at [203, 95] on div "6   шт." at bounding box center [215, 93] width 66 height 13
click at [201, 92] on input "6" at bounding box center [201, 93] width 10 height 5
click at [202, 78] on div "−30% Черевики чоловічі (41-45) Даго Стиль оптом В наявності 481 ₴   687 ₴ Артик…" at bounding box center [215, 94] width 197 height 50
click at [201, 91] on input "6" at bounding box center [201, 93] width 10 height 5
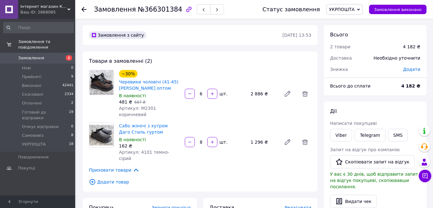
click at [201, 91] on input "6" at bounding box center [201, 93] width 10 height 5
click at [201, 78] on div "−30% Черевики чоловічі (41-45) Даго Стиль оптом В наявності 481 ₴   687 ₴ Артик…" at bounding box center [215, 94] width 197 height 50
click at [201, 93] on input "6" at bounding box center [201, 93] width 10 height 5
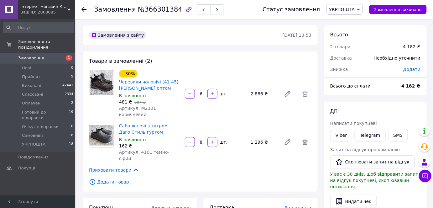
click at [203, 62] on div "Товари в замовленні (2) −30% Черевики чоловічі (41-45) Даго Стиль оптом В наявн…" at bounding box center [200, 121] width 235 height 140
click at [175, 67] on div "Товари в замовленні (2) −30% Черевики чоловічі (41-45) Даго Стиль оптом В наявн…" at bounding box center [200, 121] width 235 height 140
click at [343, 140] on link "Viber" at bounding box center [341, 135] width 22 height 13
click at [48, 55] on span "Замовлення" at bounding box center [38, 58] width 40 height 6
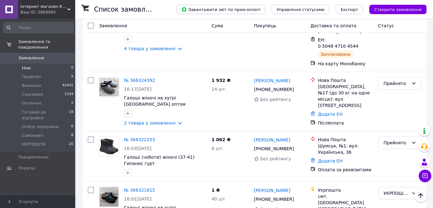
scroll to position [152, 0]
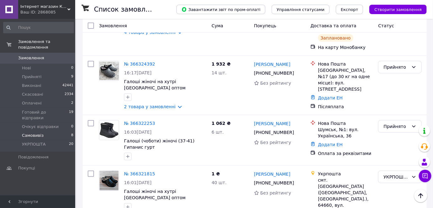
drag, startPoint x: 39, startPoint y: 134, endPoint x: 40, endPoint y: 126, distance: 8.2
click at [39, 141] on span "УКРПОШТА" at bounding box center [34, 144] width 24 height 6
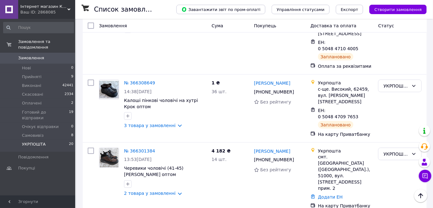
scroll to position [228, 0]
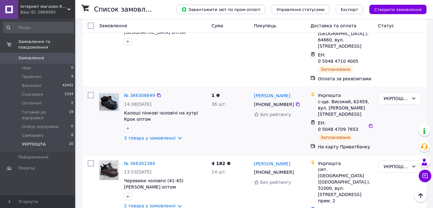
drag, startPoint x: 142, startPoint y: 92, endPoint x: 186, endPoint y: 62, distance: 53.2
click at [186, 123] on div at bounding box center [165, 128] width 85 height 10
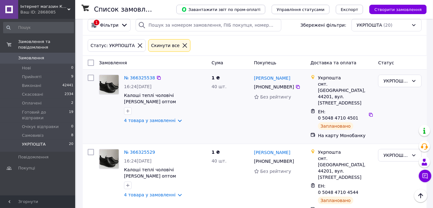
scroll to position [0, 0]
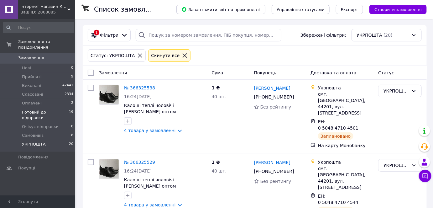
click at [55, 109] on span "Готовий до відправки" at bounding box center [45, 114] width 47 height 11
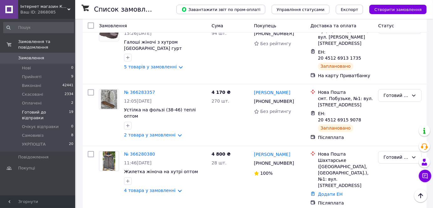
scroll to position [523, 0]
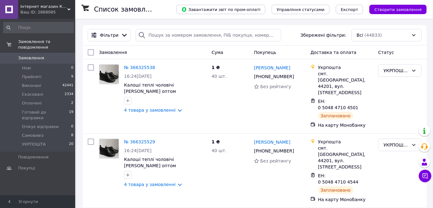
click at [39, 55] on span "Замовлення" at bounding box center [31, 58] width 26 height 6
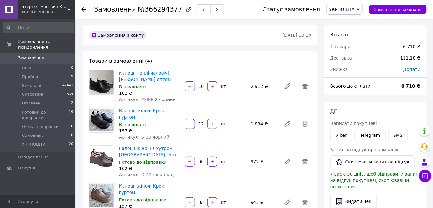
click at [406, 70] on span "Додати" at bounding box center [411, 69] width 17 height 5
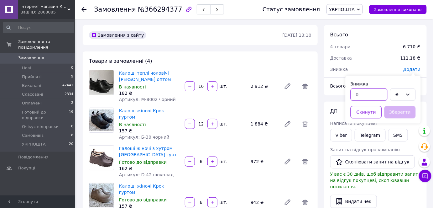
click at [371, 100] on input "text" at bounding box center [369, 94] width 37 height 13
type input "5"
click at [408, 95] on icon at bounding box center [407, 95] width 3 height 2
click at [398, 119] on li "%" at bounding box center [402, 118] width 25 height 11
click at [398, 114] on button "Зберегти" at bounding box center [399, 112] width 31 height 13
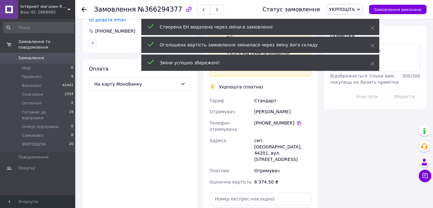
scroll to position [341, 0]
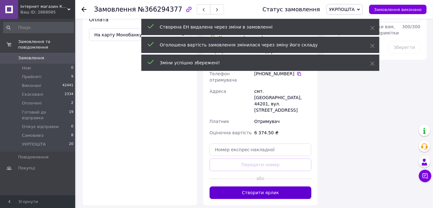
click at [281, 186] on button "Створити ярлик" at bounding box center [261, 192] width 102 height 13
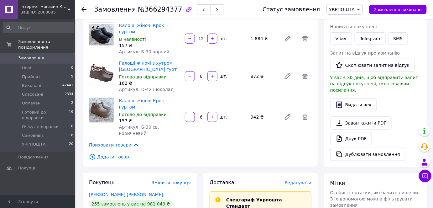
scroll to position [0, 0]
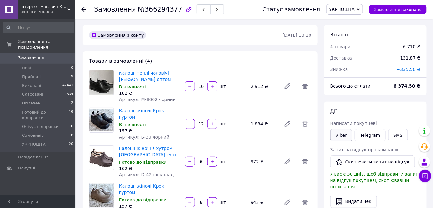
click at [341, 136] on link "Viber" at bounding box center [341, 135] width 22 height 13
click at [336, 138] on link "Viber" at bounding box center [341, 135] width 22 height 13
click at [343, 132] on link "Viber" at bounding box center [341, 135] width 22 height 13
click at [347, 135] on link "Viber" at bounding box center [341, 135] width 22 height 13
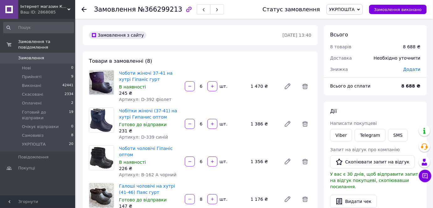
drag, startPoint x: 418, startPoint y: 68, endPoint x: 404, endPoint y: 74, distance: 15.2
click at [418, 68] on span "Додати" at bounding box center [411, 69] width 17 height 5
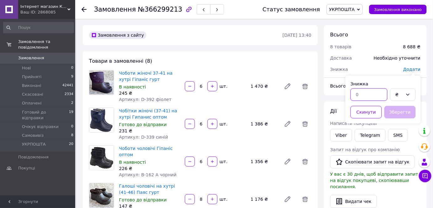
click at [373, 99] on input "text" at bounding box center [369, 94] width 37 height 13
type input "2"
click at [397, 94] on div "₴" at bounding box center [399, 94] width 8 height 7
click at [393, 120] on li "%" at bounding box center [402, 118] width 25 height 11
click at [398, 115] on button "Зберегти" at bounding box center [399, 112] width 31 height 13
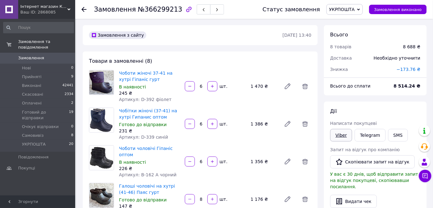
click at [340, 131] on link "Viber" at bounding box center [341, 135] width 22 height 13
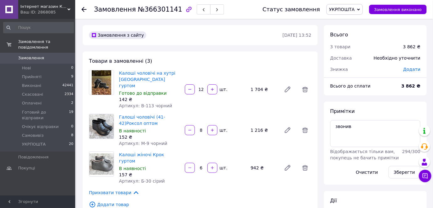
click at [413, 71] on span "Додати" at bounding box center [411, 69] width 17 height 5
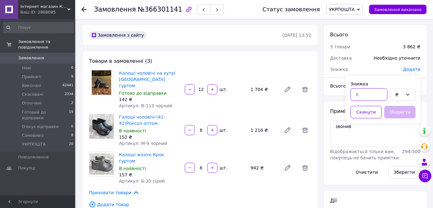
click at [379, 95] on input "text" at bounding box center [369, 94] width 37 height 13
type input "1"
click at [403, 100] on div "₴" at bounding box center [403, 94] width 26 height 13
drag, startPoint x: 395, startPoint y: 121, endPoint x: 395, endPoint y: 117, distance: 3.4
click at [395, 121] on li "%" at bounding box center [402, 118] width 25 height 11
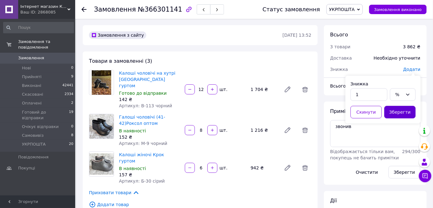
click at [395, 115] on button "Зберегти" at bounding box center [399, 112] width 31 height 13
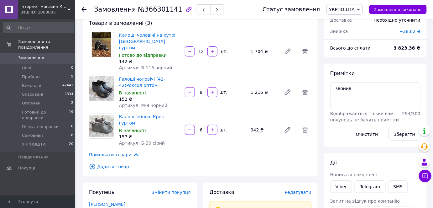
scroll to position [76, 0]
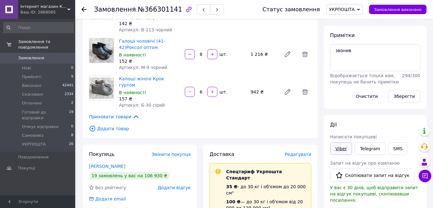
click at [344, 148] on link "Viber" at bounding box center [341, 148] width 22 height 13
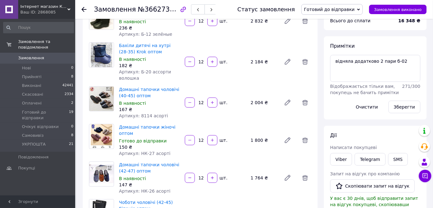
scroll to position [76, 0]
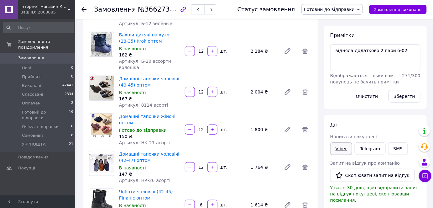
click at [345, 147] on link "Viber" at bounding box center [341, 148] width 22 height 13
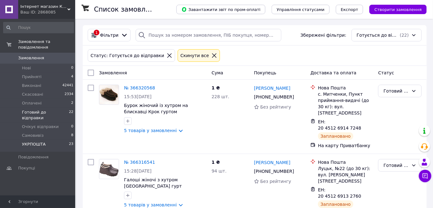
click at [47, 140] on li "УКРПОШТА 23" at bounding box center [38, 146] width 77 height 12
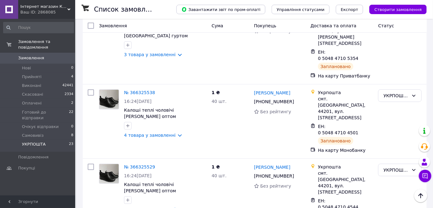
scroll to position [76, 0]
click at [58, 109] on span "Готовий до відправки" at bounding box center [45, 114] width 47 height 11
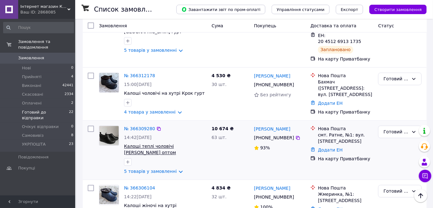
scroll to position [341, 0]
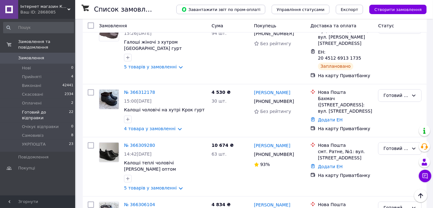
drag, startPoint x: 37, startPoint y: 56, endPoint x: 37, endPoint y: 51, distance: 4.4
click at [37, 56] on link "Замовлення 0" at bounding box center [38, 58] width 77 height 11
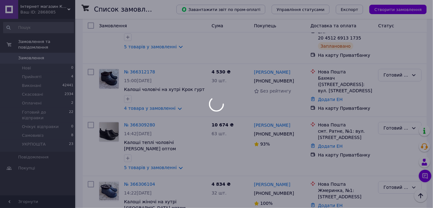
scroll to position [321, 0]
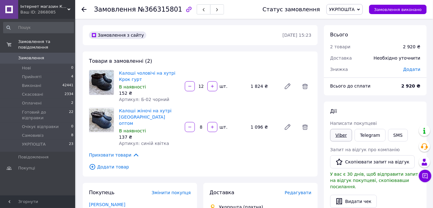
click at [340, 129] on link "Viber" at bounding box center [341, 135] width 22 height 13
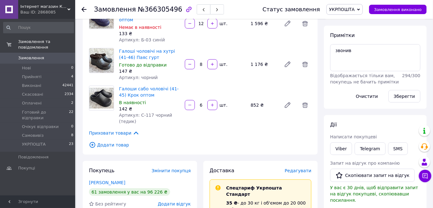
scroll to position [114, 0]
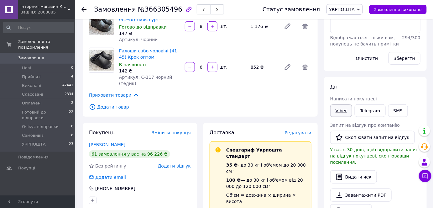
click at [338, 110] on link "Viber" at bounding box center [341, 110] width 22 height 13
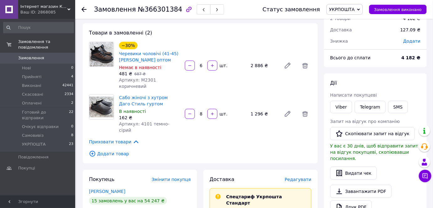
scroll to position [38, 0]
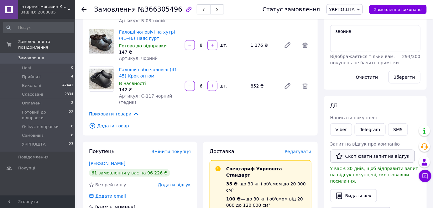
scroll to position [114, 0]
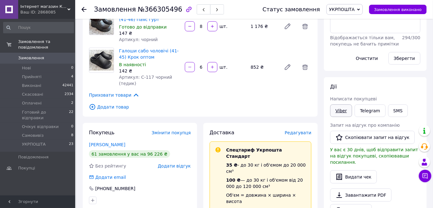
click at [342, 108] on link "Viber" at bounding box center [341, 110] width 22 height 13
click at [345, 113] on link "Viber" at bounding box center [341, 110] width 22 height 13
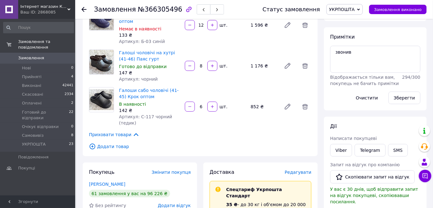
scroll to position [38, 0]
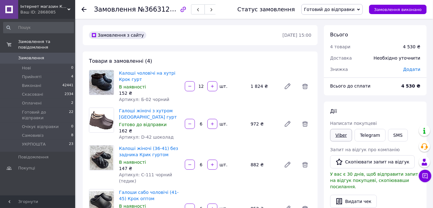
click at [342, 130] on link "Viber" at bounding box center [341, 135] width 22 height 13
click at [343, 136] on link "Viber" at bounding box center [341, 135] width 22 height 13
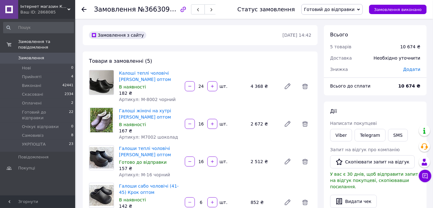
drag, startPoint x: 413, startPoint y: 69, endPoint x: 402, endPoint y: 71, distance: 10.8
click at [413, 69] on span "Додати" at bounding box center [411, 69] width 17 height 5
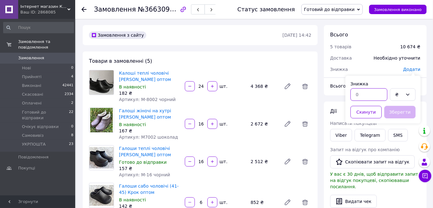
click at [371, 97] on input "text" at bounding box center [369, 94] width 37 height 13
type input "1"
click at [399, 96] on div "₴" at bounding box center [399, 94] width 8 height 7
click at [395, 117] on li "%" at bounding box center [402, 118] width 25 height 11
click at [397, 110] on button "Зберегти" at bounding box center [399, 112] width 31 height 13
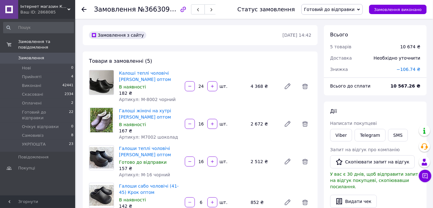
click at [352, 133] on div "Viber" at bounding box center [341, 134] width 24 height 15
click at [347, 134] on link "Viber" at bounding box center [341, 135] width 22 height 13
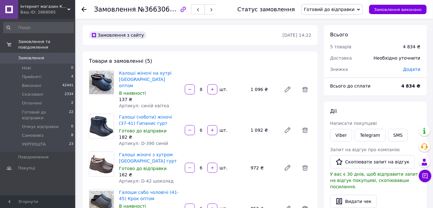
click at [417, 71] on span "Додати" at bounding box center [411, 69] width 17 height 5
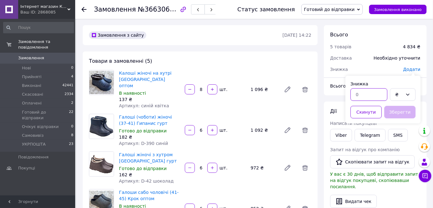
click at [379, 96] on input "text" at bounding box center [369, 94] width 37 height 13
type input "2"
click at [403, 95] on div "₴" at bounding box center [403, 94] width 26 height 13
click at [401, 117] on li "%" at bounding box center [402, 118] width 25 height 11
click at [401, 111] on button "Зберегти" at bounding box center [399, 112] width 31 height 13
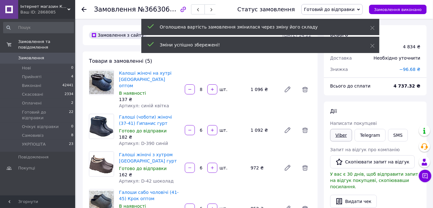
click at [341, 131] on link "Viber" at bounding box center [341, 135] width 22 height 13
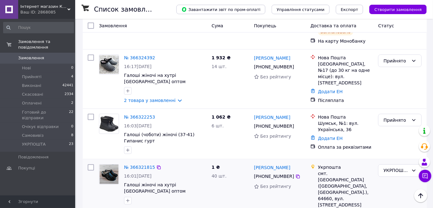
scroll to position [228, 0]
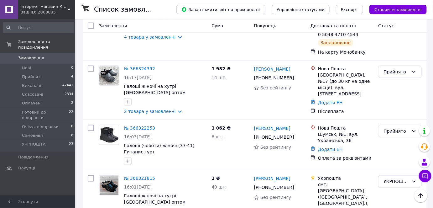
click at [405, 7] on span "Створити замовлення" at bounding box center [397, 9] width 47 height 5
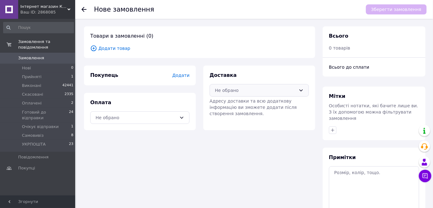
click at [242, 96] on div "Не обрано" at bounding box center [259, 90] width 99 height 13
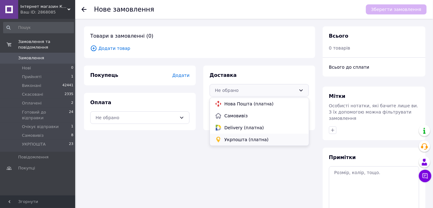
click at [232, 138] on span "Укрпошта (платна)" at bounding box center [263, 139] width 79 height 6
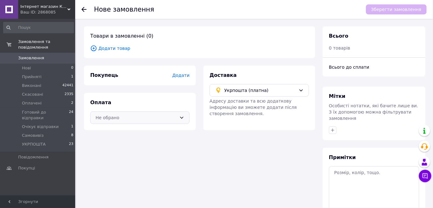
click at [165, 117] on div "Не обрано" at bounding box center [136, 117] width 81 height 7
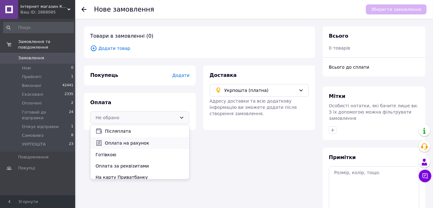
click at [158, 142] on span "Оплата на рахунок" at bounding box center [144, 143] width 79 height 6
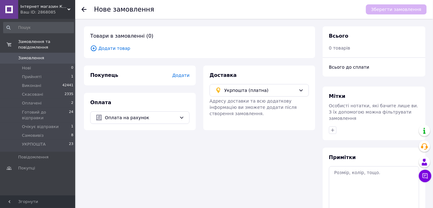
click at [186, 73] on span "Додати" at bounding box center [180, 75] width 17 height 5
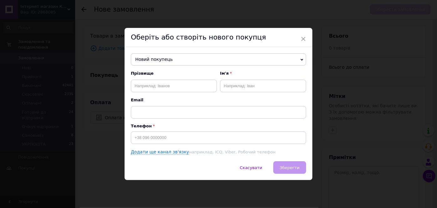
click at [172, 56] on span "Новий покупець" at bounding box center [218, 59] width 175 height 13
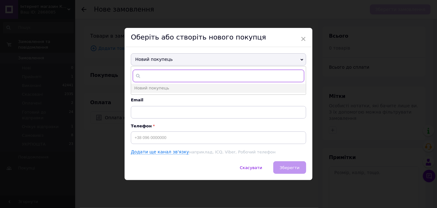
click at [172, 71] on input "text" at bounding box center [219, 76] width 172 height 13
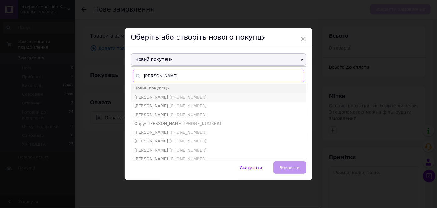
type input "петри"
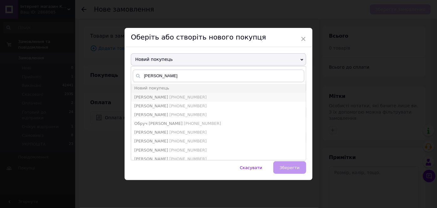
click at [174, 96] on span "+380953082287" at bounding box center [187, 97] width 37 height 5
type input "Александр Петрик"
type input "+380953082287"
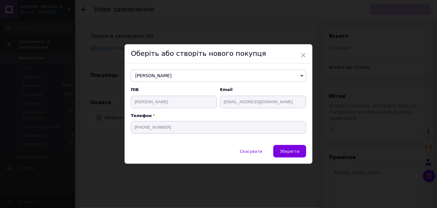
click at [303, 158] on div "Скасувати   Зберегти" at bounding box center [219, 154] width 188 height 19
click at [293, 153] on span "Зберегти" at bounding box center [290, 151] width 20 height 5
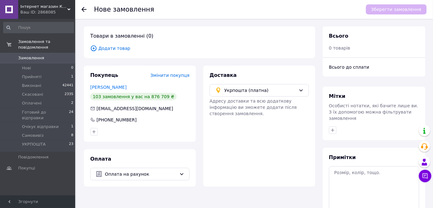
click at [119, 45] on span "Додати товар" at bounding box center [199, 48] width 219 height 7
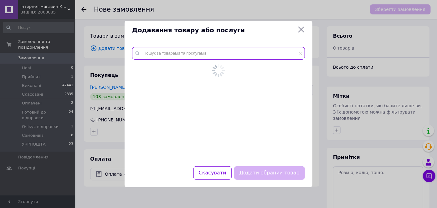
click at [182, 52] on input "text" at bounding box center [218, 53] width 173 height 13
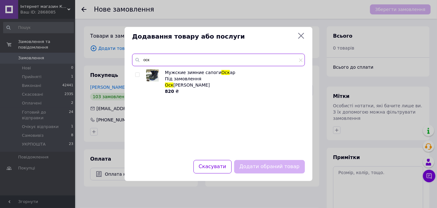
type input "оск"
click at [137, 75] on input "checkbox" at bounding box center [137, 75] width 4 height 4
checkbox input "true"
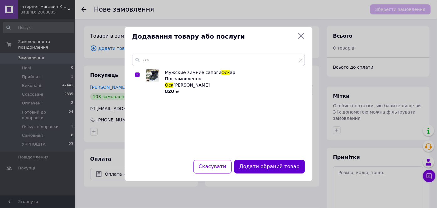
click at [262, 166] on button "Додати обраний товар" at bounding box center [269, 166] width 71 height 13
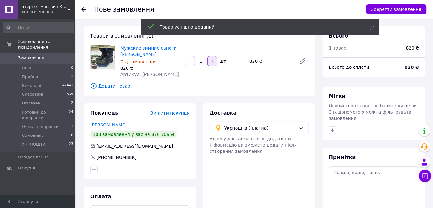
click at [216, 63] on button "button" at bounding box center [212, 61] width 10 height 10
click at [215, 64] on button "button" at bounding box center [212, 61] width 10 height 10
click at [186, 61] on button "button" at bounding box center [190, 61] width 10 height 10
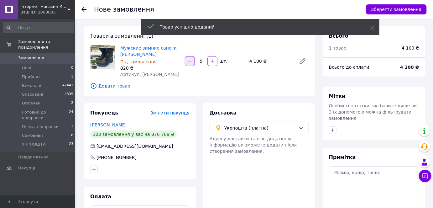
type input "4"
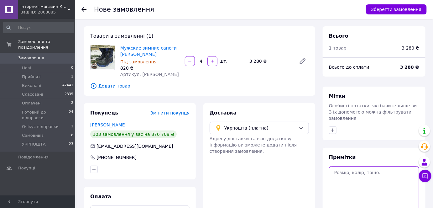
paste textarea "41.42.44.46"
drag, startPoint x: 331, startPoint y: 170, endPoint x: 335, endPoint y: 169, distance: 4.5
click at [331, 170] on textarea "41.42.44.46" at bounding box center [374, 189] width 90 height 47
type textarea "оскари 41.42.44.46"
click at [114, 87] on span "Додати товар" at bounding box center [199, 85] width 219 height 7
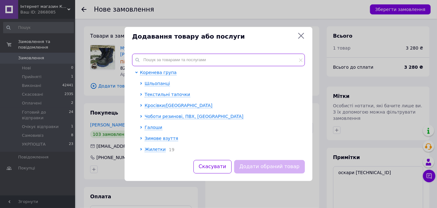
click at [184, 55] on input "text" at bounding box center [218, 60] width 173 height 13
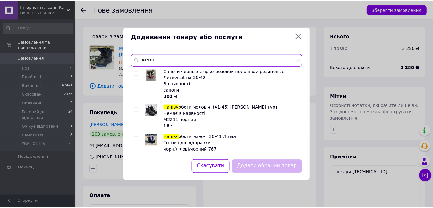
scroll to position [114, 0]
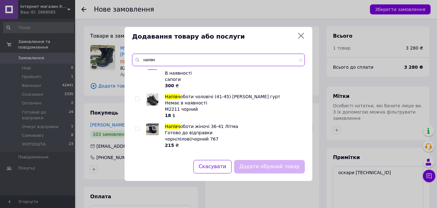
type input "напівч"
click at [138, 128] on input "checkbox" at bounding box center [137, 129] width 4 height 4
checkbox input "true"
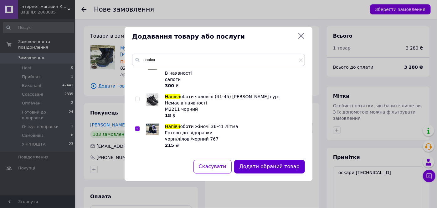
click at [256, 165] on button "Додати обраний товар" at bounding box center [269, 166] width 71 height 13
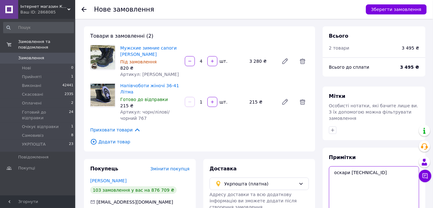
click at [347, 176] on textarea "оскари 41.42.44.46" at bounding box center [374, 189] width 90 height 47
click at [378, 166] on textarea "оскари 41.42.44.46" at bounding box center [374, 189] width 90 height 47
paste textarea "41-2.40-2.38-1"
type textarea "оскари 41.42.44.46 напівч 41-2.40-2.38-1"
click at [211, 100] on icon "button" at bounding box center [212, 102] width 4 height 4
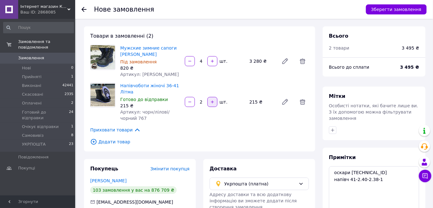
click at [211, 100] on icon "button" at bounding box center [212, 102] width 4 height 4
type input "5"
click at [104, 134] on div "Товари в замовленні (2) Мужские зимние сапоги Оскар Під замовлення 820 ₴ Артику…" at bounding box center [199, 88] width 231 height 125
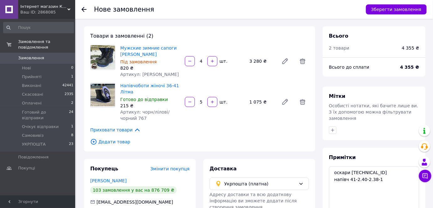
click at [106, 141] on span "Додати товар" at bounding box center [199, 141] width 219 height 7
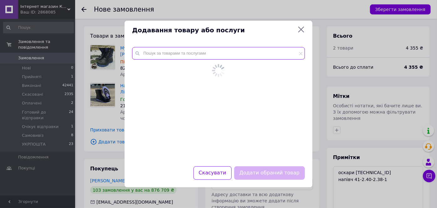
click at [184, 52] on div at bounding box center [219, 102] width 188 height 127
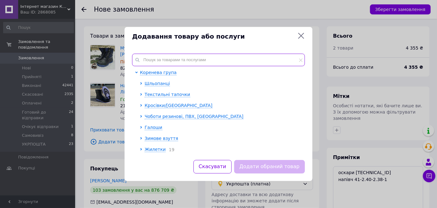
click at [192, 61] on input "text" at bounding box center [218, 60] width 173 height 13
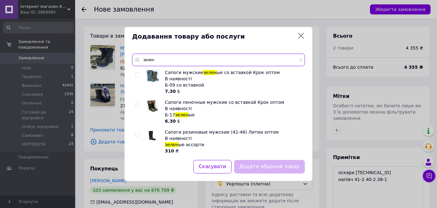
type input "зелен"
click at [138, 133] on input "checkbox" at bounding box center [137, 134] width 4 height 4
checkbox input "true"
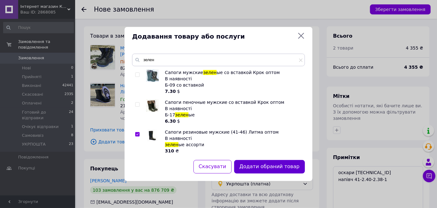
click at [261, 168] on button "Додати обраний товар" at bounding box center [269, 166] width 71 height 13
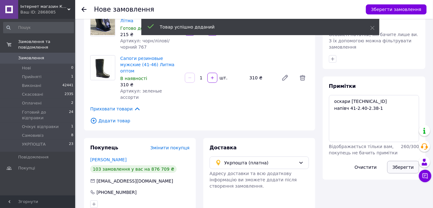
scroll to position [117, 0]
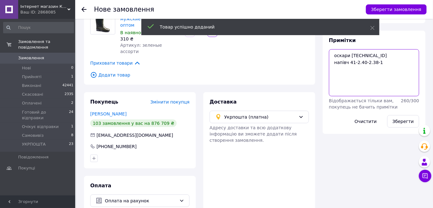
click at [383, 56] on textarea "оскари 41.42.44.46 напівч 41-2.40-2.38-1" at bounding box center [374, 72] width 90 height 47
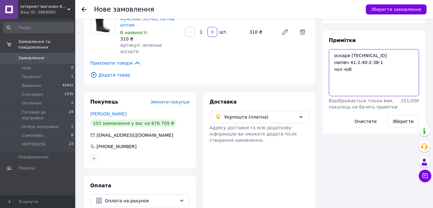
paste textarea "42-2.43-2.44-2.45-1.46.1"
type textarea "оскари 41.42.44.46 напівч 41-2.40-2.38-1 чол чоб 42-2.43-2.44-2.45-1.46.1"
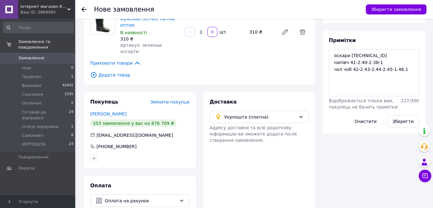
drag, startPoint x: 217, startPoint y: 25, endPoint x: 214, endPoint y: 25, distance: 3.4
click at [217, 27] on div at bounding box center [212, 32] width 11 height 10
click at [213, 30] on icon "button" at bounding box center [212, 32] width 4 height 4
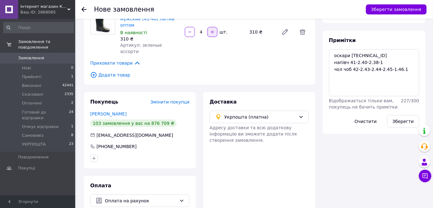
click at [212, 30] on icon "button" at bounding box center [212, 32] width 4 height 4
type input "8"
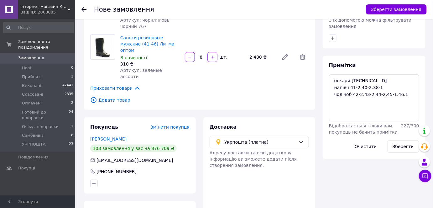
scroll to position [41, 0]
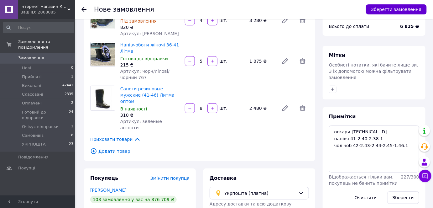
drag, startPoint x: 391, startPoint y: 8, endPoint x: 375, endPoint y: 13, distance: 16.5
click at [391, 8] on button "Зберегти замовлення" at bounding box center [396, 9] width 61 height 10
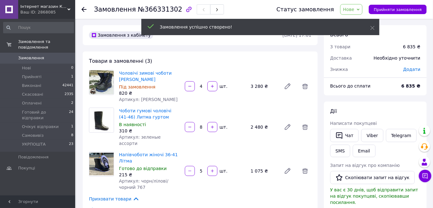
click at [353, 10] on span "Нове" at bounding box center [348, 9] width 11 height 5
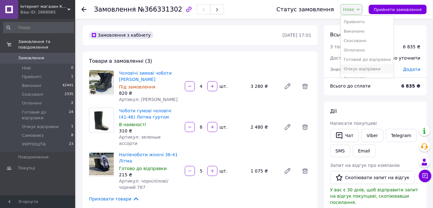
click at [369, 71] on li "Очікує відправки" at bounding box center [366, 68] width 53 height 9
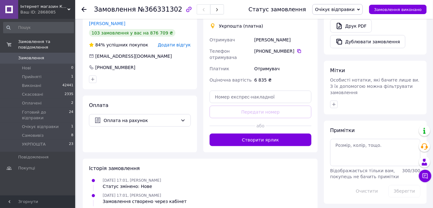
scroll to position [242, 0]
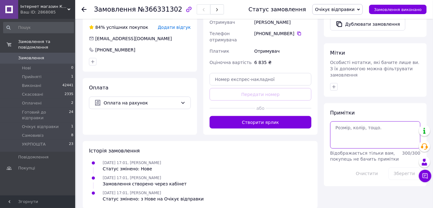
click at [378, 121] on textarea at bounding box center [375, 134] width 90 height 27
paste textarea "42-2.43-2.44-2.45-1.46.1"
paste textarea "41-2.40-2.38-1"
paste textarea "Доброго дня оскари 41.42.44.46"
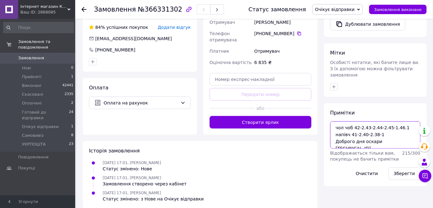
drag, startPoint x: 363, startPoint y: 127, endPoint x: 326, endPoint y: 125, distance: 37.0
click at [326, 125] on div "Примітки чол чоб 42-2.43-2.44-2.45-1.46.1 напівч 41-2.40-2.38-1 Доброго дня оск…" at bounding box center [375, 144] width 103 height 83
type textarea "чол чоб 42-2.43-2.44-2.45-1.46.1 напівч 41-2.40-2.38-1 оскари 41.42.44.46"
click at [408, 167] on button "Зберегти" at bounding box center [404, 173] width 32 height 13
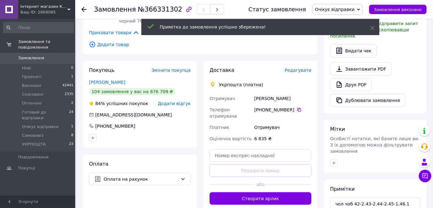
scroll to position [52, 0]
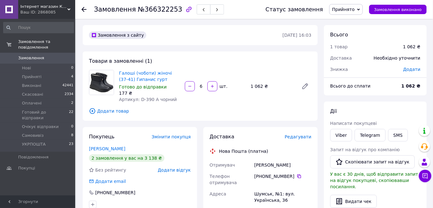
click at [355, 8] on span "Прийнято" at bounding box center [343, 9] width 23 height 5
click at [358, 33] on li "Скасовано" at bounding box center [356, 31] width 53 height 9
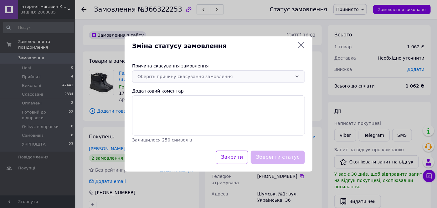
click at [244, 79] on div "Оберіть причину скасування замовлення" at bounding box center [215, 76] width 155 height 7
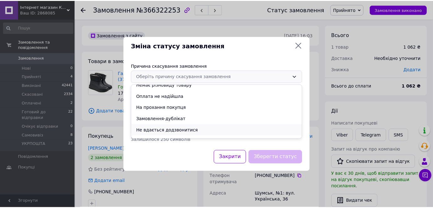
scroll to position [25, 0]
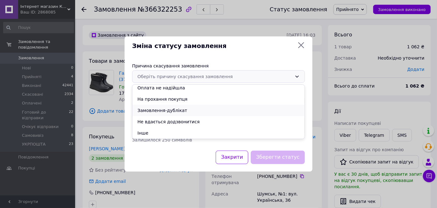
click at [195, 108] on li "Замовлення-дублікат" at bounding box center [218, 110] width 172 height 11
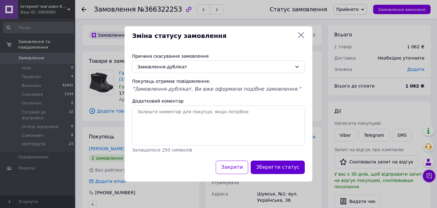
click at [263, 168] on button "Зберегти статус" at bounding box center [278, 166] width 54 height 13
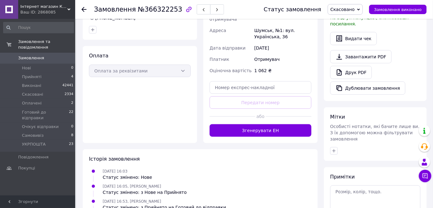
scroll to position [152, 0]
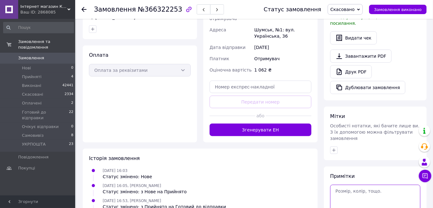
click at [369, 184] on textarea at bounding box center [375, 197] width 90 height 27
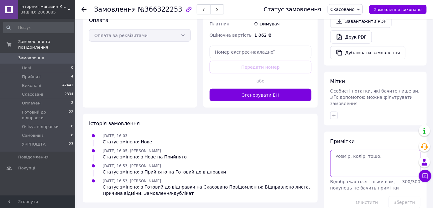
click at [378, 150] on textarea at bounding box center [375, 163] width 90 height 27
type textarea "0983033504 [PERSON_NAME]"
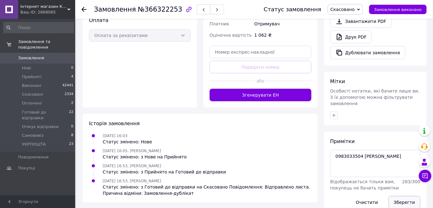
click at [406, 196] on button "Зберегти" at bounding box center [404, 202] width 32 height 13
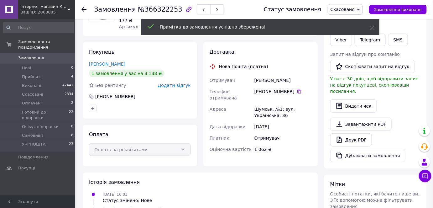
scroll to position [0, 0]
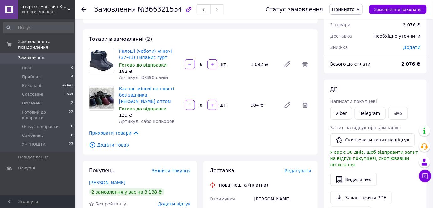
scroll to position [38, 0]
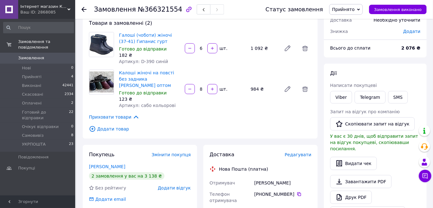
click at [357, 13] on span "Прийнято" at bounding box center [346, 9] width 34 height 11
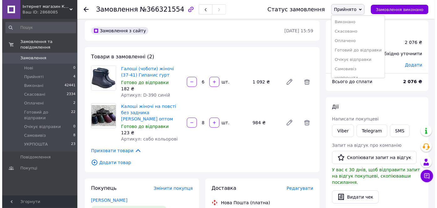
scroll to position [0, 0]
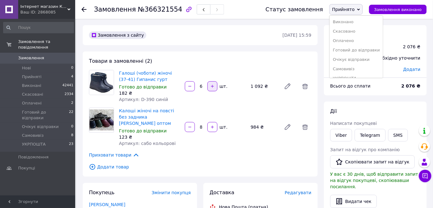
click at [213, 85] on icon "button" at bounding box center [212, 86] width 4 height 4
click at [189, 88] on div at bounding box center [189, 86] width 11 height 10
click at [189, 89] on div at bounding box center [189, 86] width 11 height 10
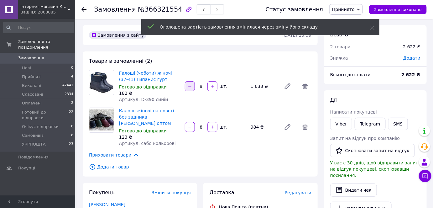
click at [189, 87] on icon "button" at bounding box center [190, 86] width 4 height 4
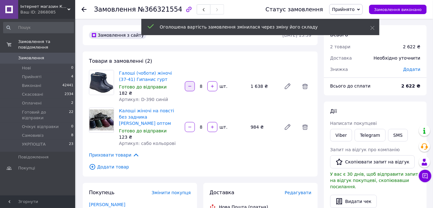
click at [189, 87] on icon "button" at bounding box center [190, 86] width 4 height 4
click at [189, 87] on div at bounding box center [189, 86] width 11 height 10
click at [190, 87] on icon "button" at bounding box center [190, 86] width 4 height 4
type input "6"
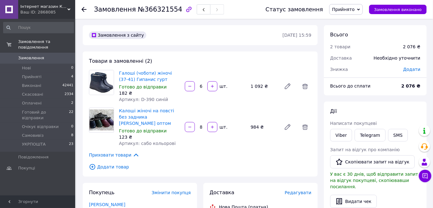
click at [113, 163] on span "Додати товар" at bounding box center [200, 166] width 222 height 7
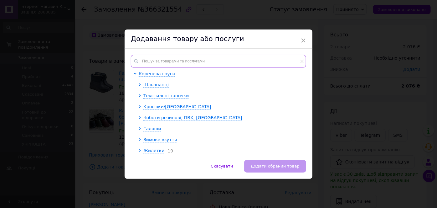
click at [184, 61] on input "text" at bounding box center [218, 61] width 175 height 13
click at [189, 63] on input "text" at bounding box center [218, 61] width 175 height 13
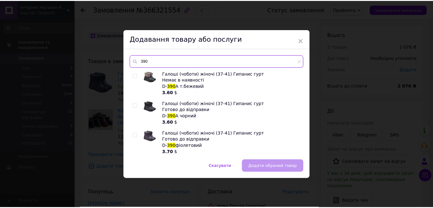
scroll to position [2, 0]
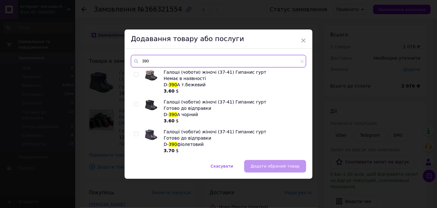
type input "390"
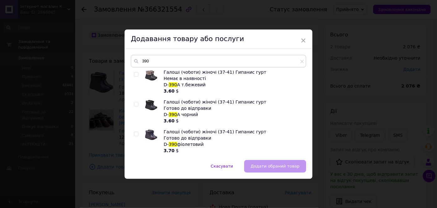
click at [136, 105] on input "checkbox" at bounding box center [136, 104] width 4 height 4
checkbox input "true"
click at [268, 168] on span "Додати обраний товар" at bounding box center [275, 166] width 49 height 5
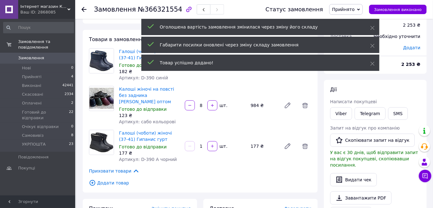
scroll to position [38, 0]
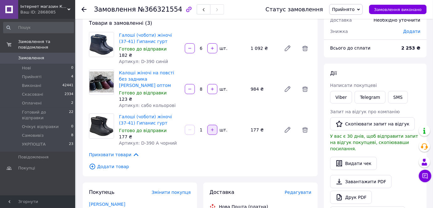
click at [212, 127] on icon "button" at bounding box center [212, 129] width 4 height 4
click at [209, 125] on button "button" at bounding box center [212, 130] width 10 height 10
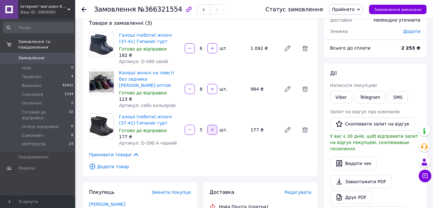
type input "6"
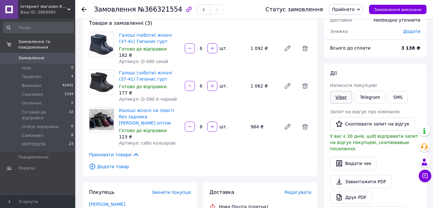
click at [339, 90] on div "Viber" at bounding box center [341, 97] width 24 height 15
click at [345, 96] on link "Viber" at bounding box center [341, 97] width 22 height 13
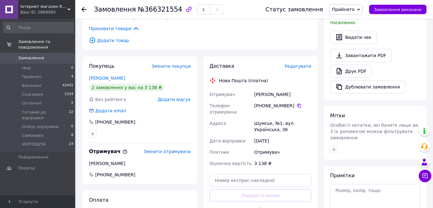
scroll to position [228, 0]
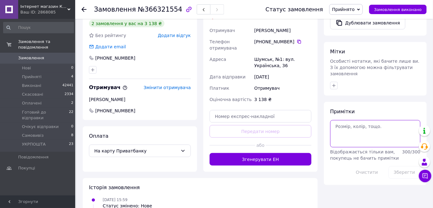
click at [345, 120] on textarea at bounding box center [375, 133] width 90 height 27
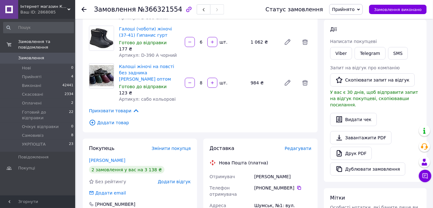
scroll to position [0, 0]
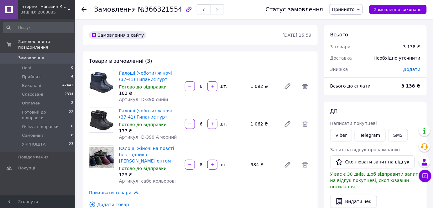
click at [349, 86] on span "Всього до сплати" at bounding box center [350, 85] width 40 height 5
click at [356, 85] on span "Всього до сплати" at bounding box center [350, 85] width 40 height 5
click at [347, 8] on span "Прийнято" at bounding box center [343, 9] width 23 height 5
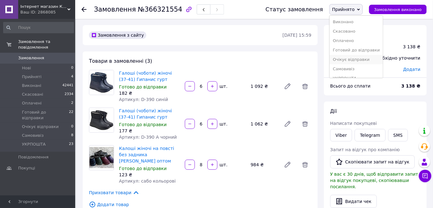
click at [353, 60] on li "Очікує відправки" at bounding box center [356, 59] width 53 height 9
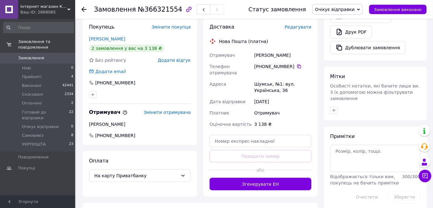
scroll to position [152, 0]
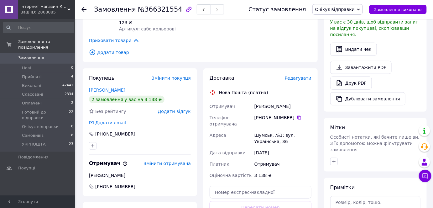
click at [49, 55] on span "Замовлення" at bounding box center [38, 58] width 40 height 6
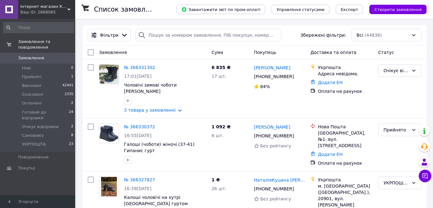
click at [42, 55] on span "Замовлення" at bounding box center [38, 58] width 40 height 6
drag, startPoint x: 40, startPoint y: 49, endPoint x: 25, endPoint y: 3, distance: 49.4
click at [40, 55] on span "Замовлення" at bounding box center [31, 58] width 26 height 6
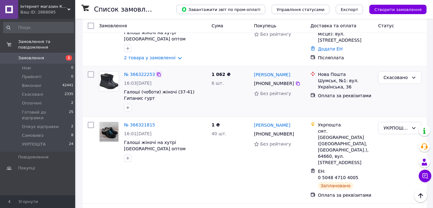
scroll to position [494, 0]
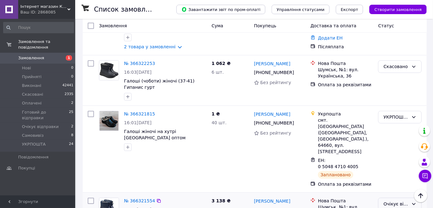
click at [385, 200] on div "Очікує відправки" at bounding box center [395, 203] width 25 height 7
click at [387, 105] on li "Прийнято" at bounding box center [400, 104] width 43 height 11
click at [45, 55] on span "Замовлення" at bounding box center [38, 58] width 40 height 6
click at [137, 198] on link "№ 366321554" at bounding box center [139, 200] width 31 height 5
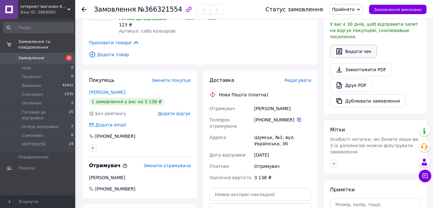
scroll to position [190, 0]
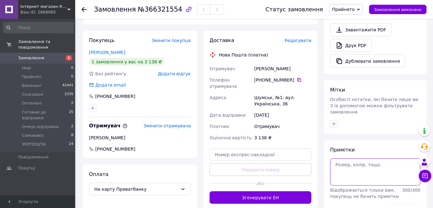
paste textarea "+380983033504"
type textarea "+380983033504"
click at [403, 204] on button "Зберегти" at bounding box center [404, 210] width 32 height 13
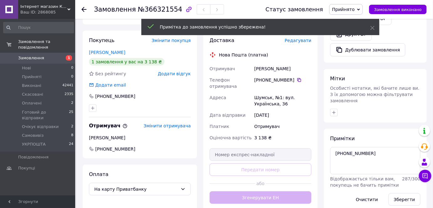
click at [46, 57] on link "Замовлення 1" at bounding box center [38, 58] width 77 height 11
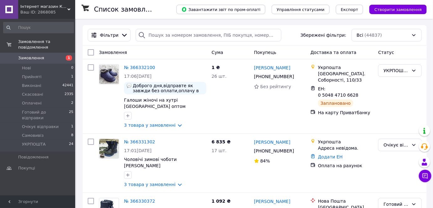
click at [41, 53] on link "Замовлення 1" at bounding box center [38, 58] width 77 height 11
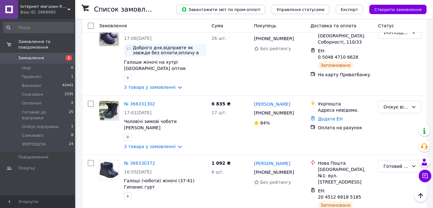
click at [41, 55] on span "Замовлення" at bounding box center [31, 58] width 26 height 6
